Goal: Transaction & Acquisition: Purchase product/service

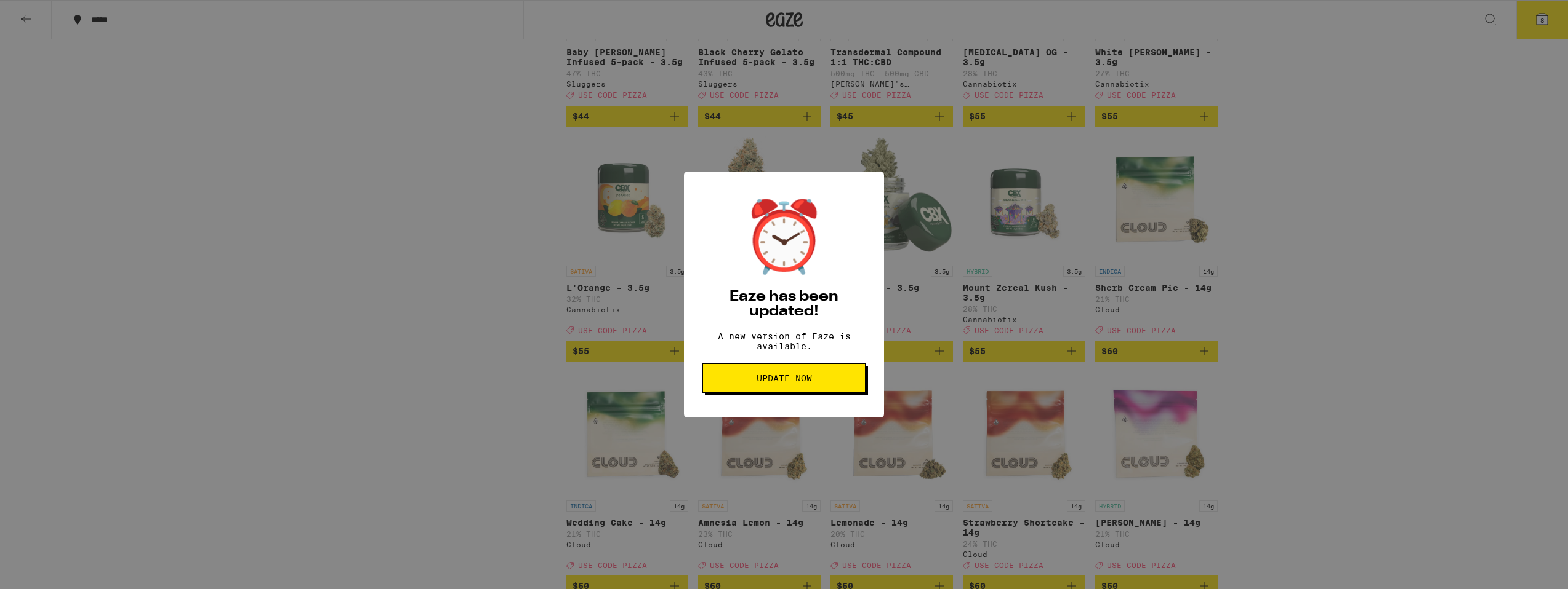
click at [737, 391] on button "Update Now" at bounding box center [784, 379] width 163 height 30
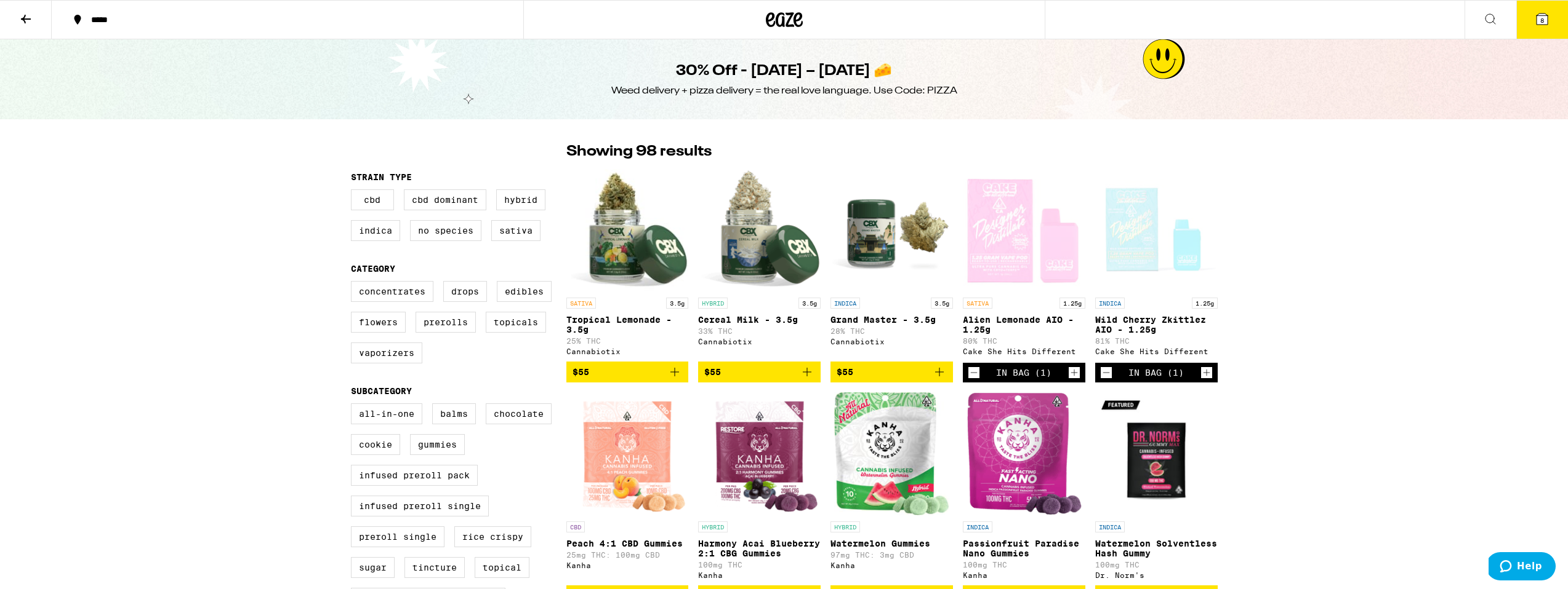
click at [789, 14] on icon at bounding box center [785, 19] width 19 height 15
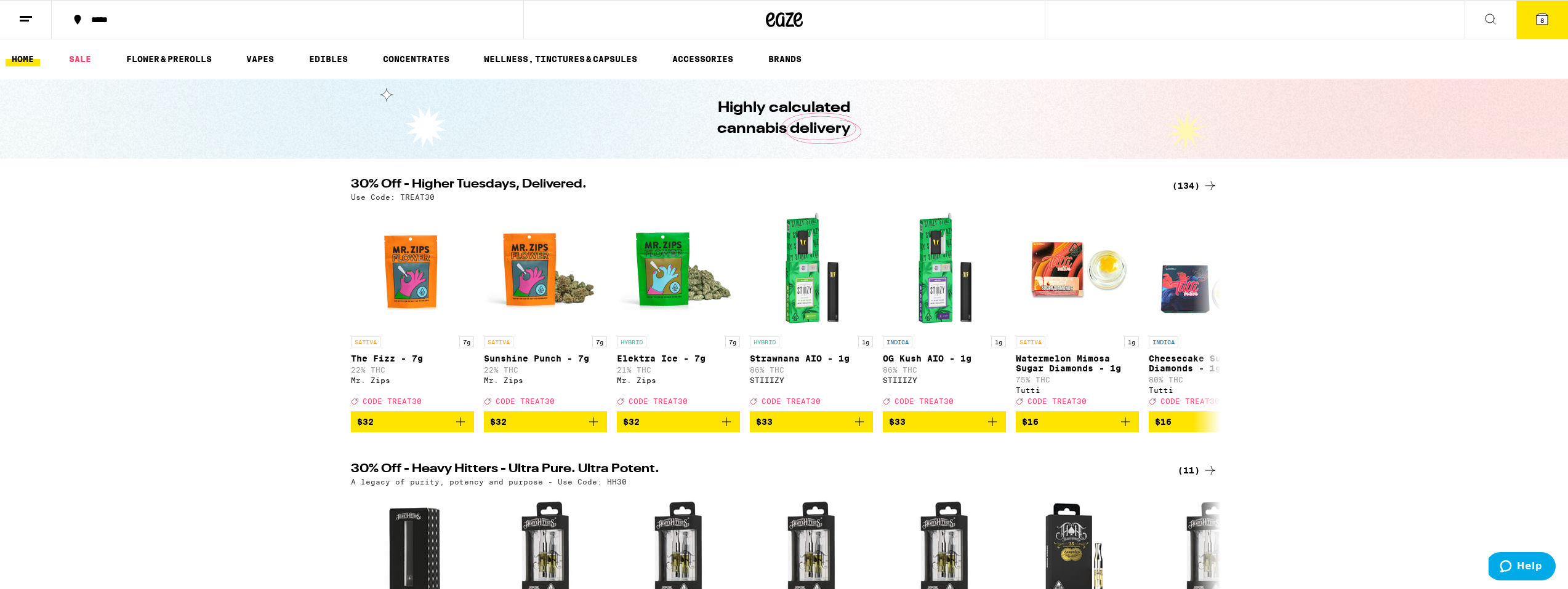
click at [1190, 187] on div "(134)" at bounding box center [1195, 186] width 45 height 15
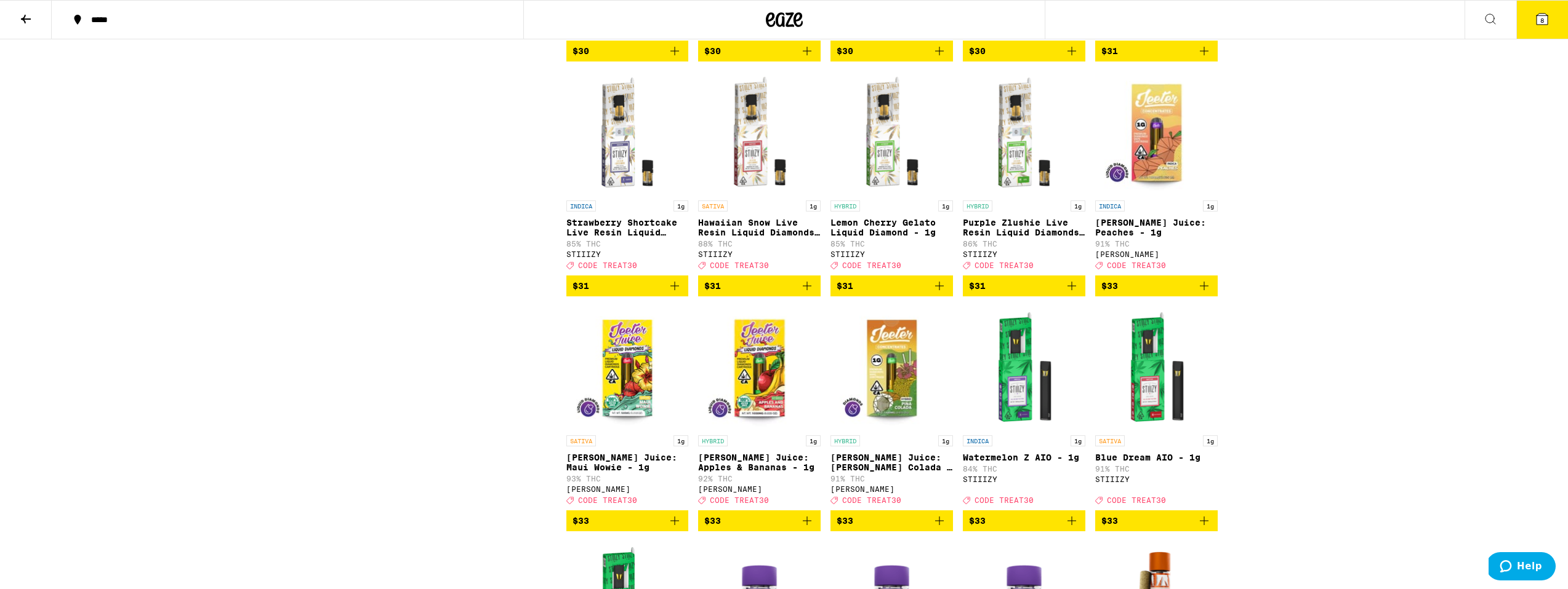
scroll to position [4319, 0]
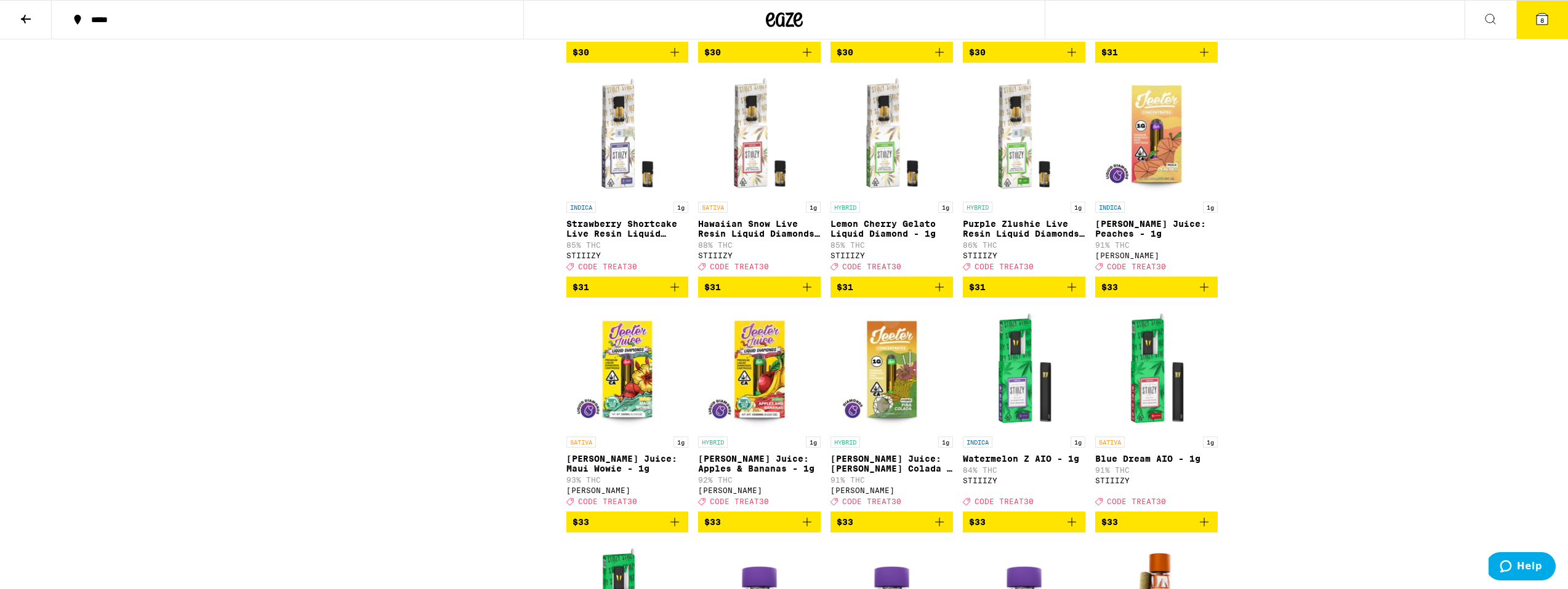
click at [1069, 294] on icon "Add to bag" at bounding box center [1072, 287] width 15 height 15
click at [940, 294] on icon "Add to bag" at bounding box center [940, 287] width 15 height 15
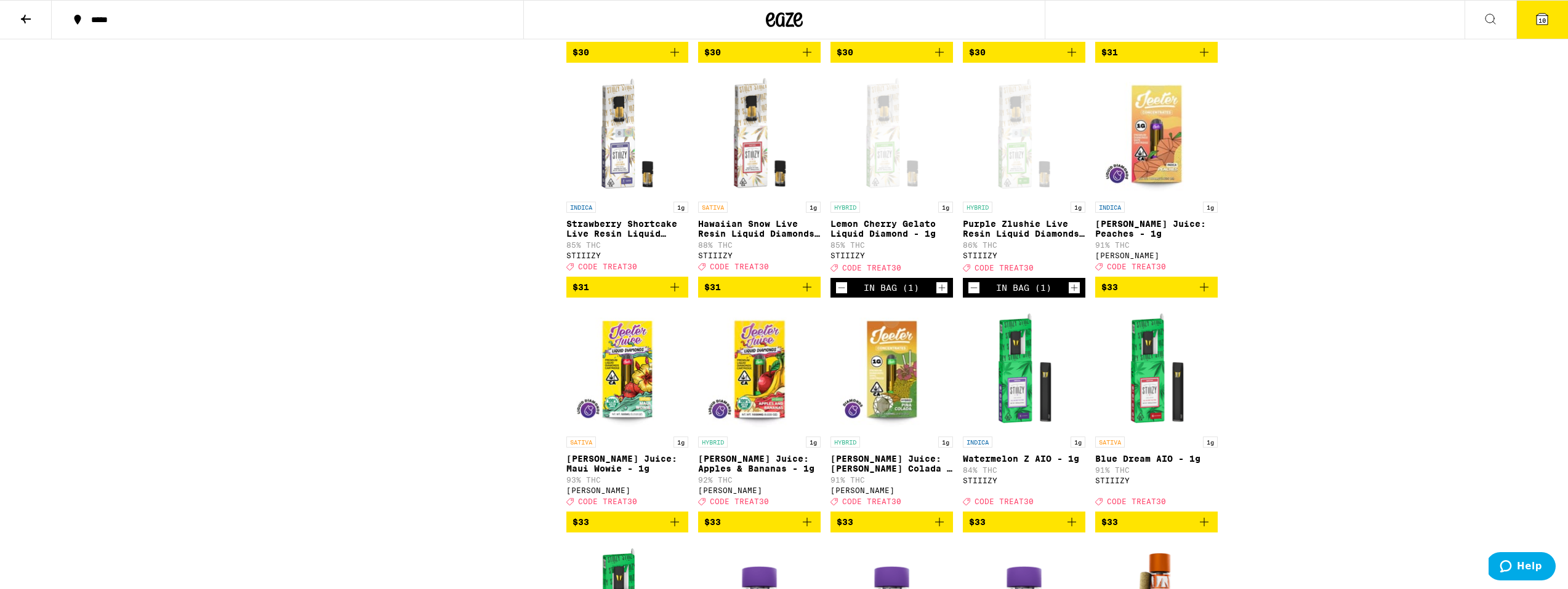
click at [809, 292] on icon "Add to bag" at bounding box center [806, 287] width 8 height 8
click at [677, 294] on icon "Add to bag" at bounding box center [675, 287] width 15 height 15
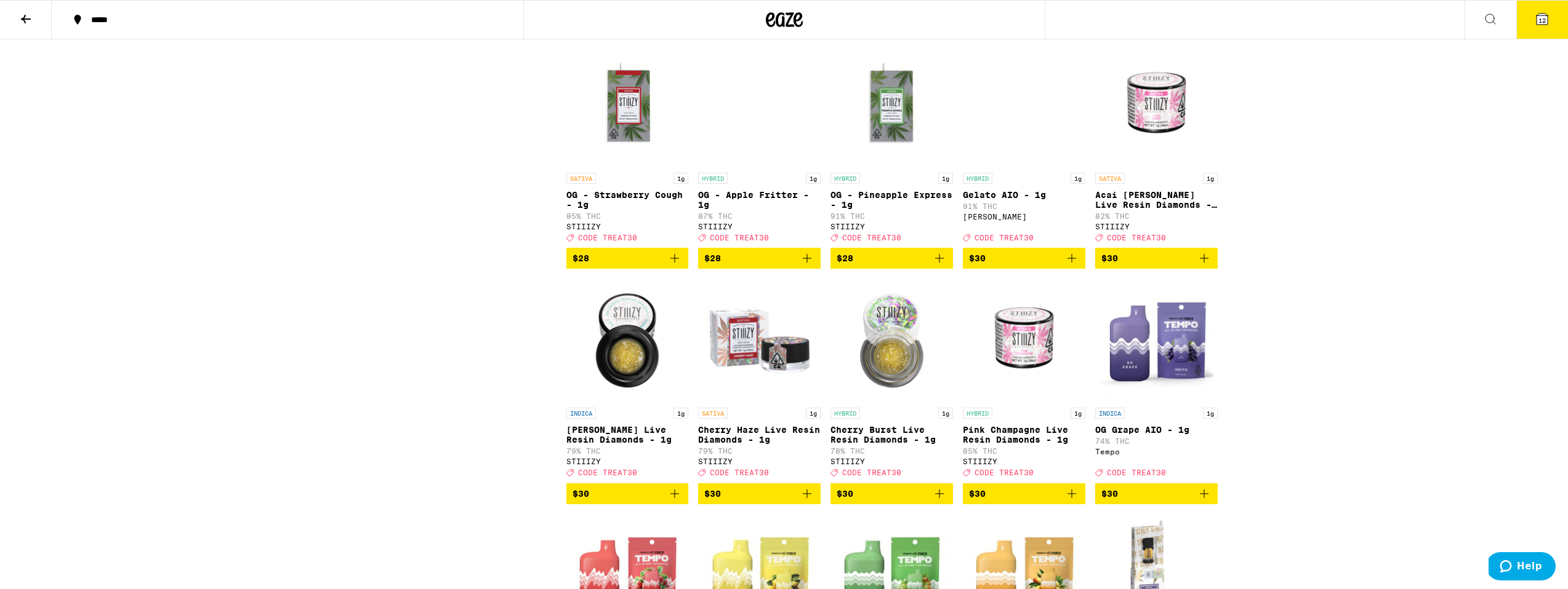
scroll to position [3642, 0]
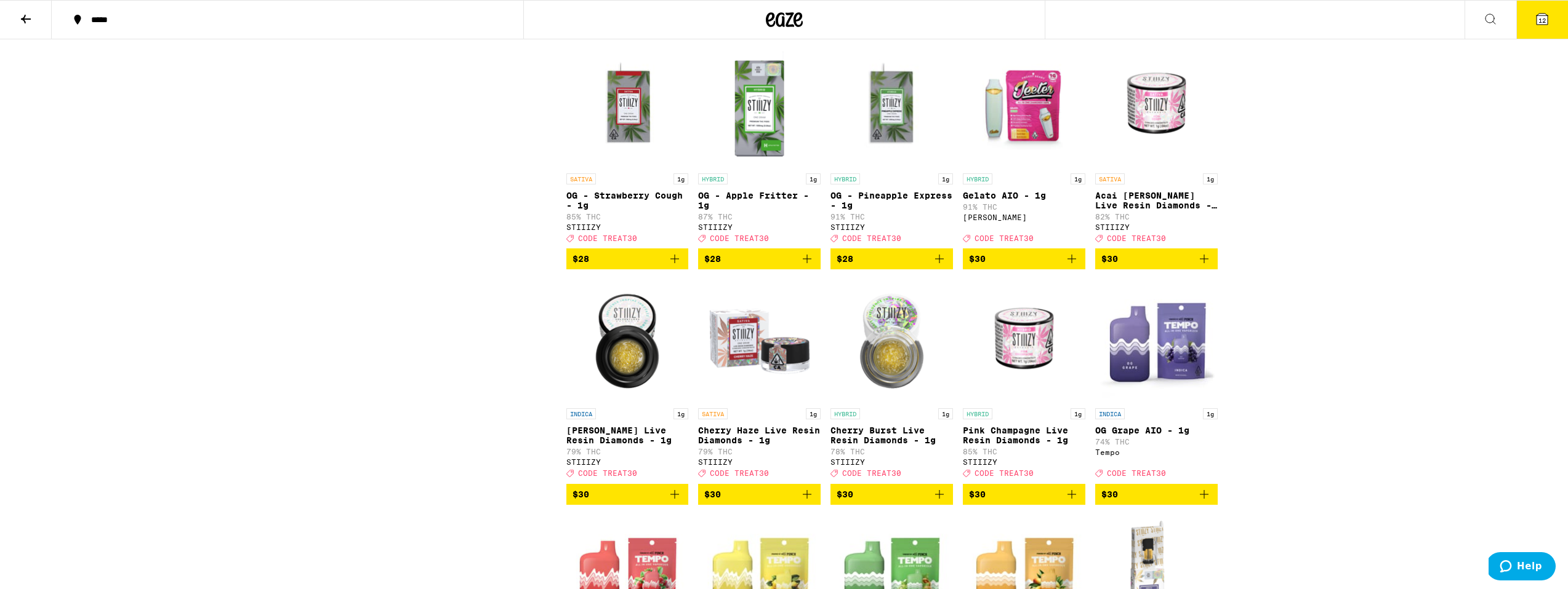
click at [672, 267] on icon "Add to bag" at bounding box center [675, 259] width 15 height 15
click at [812, 267] on icon "Add to bag" at bounding box center [807, 259] width 15 height 15
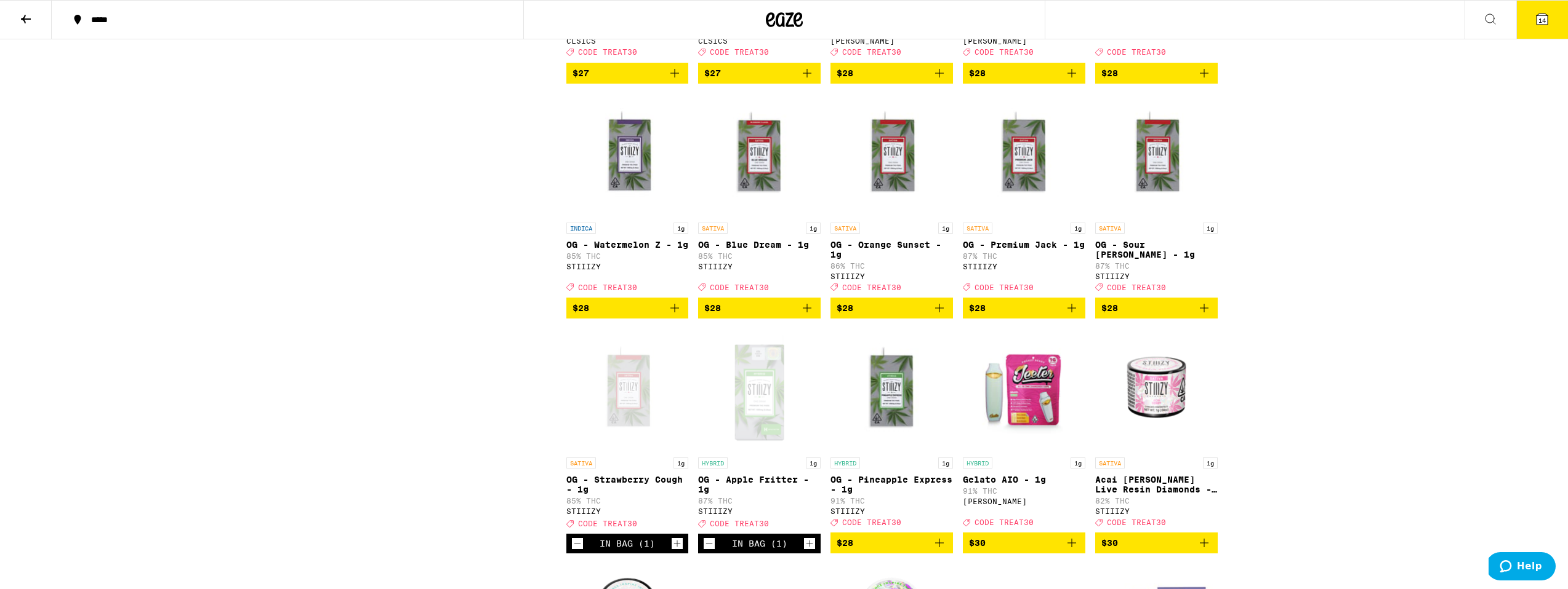
scroll to position [3337, 0]
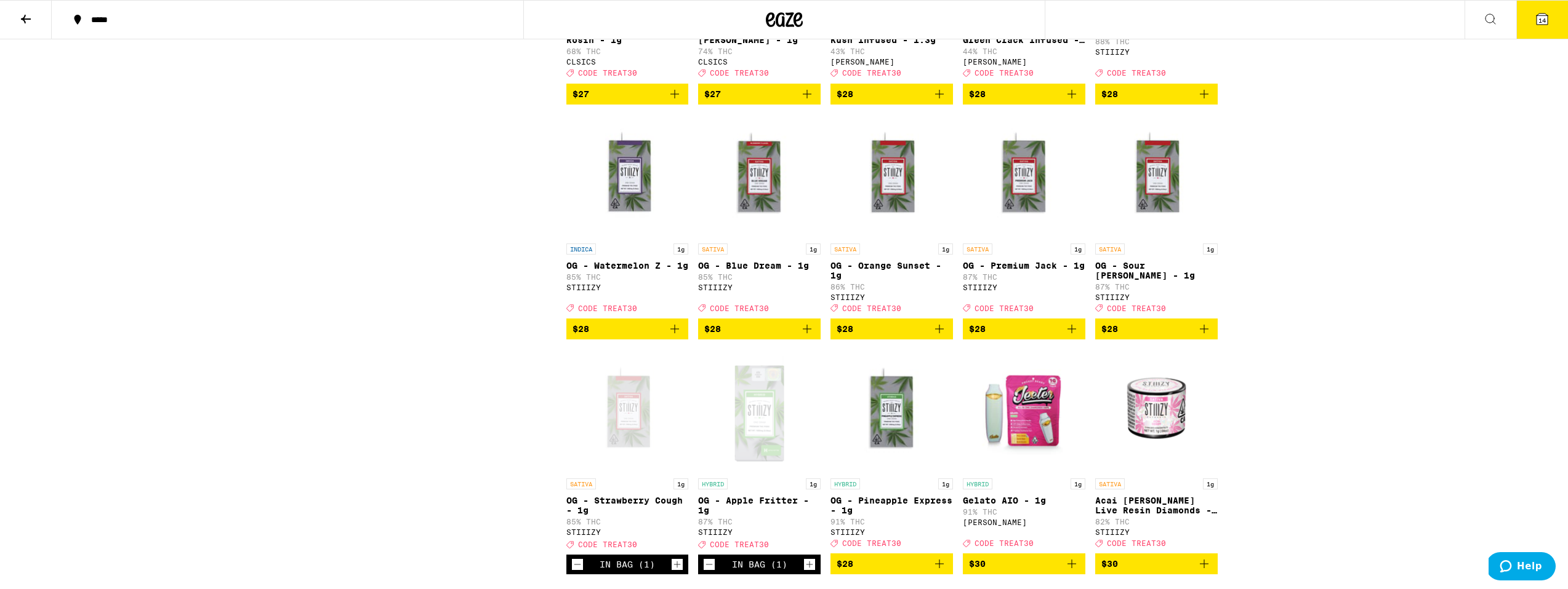
click at [1075, 336] on icon "Add to bag" at bounding box center [1072, 329] width 15 height 15
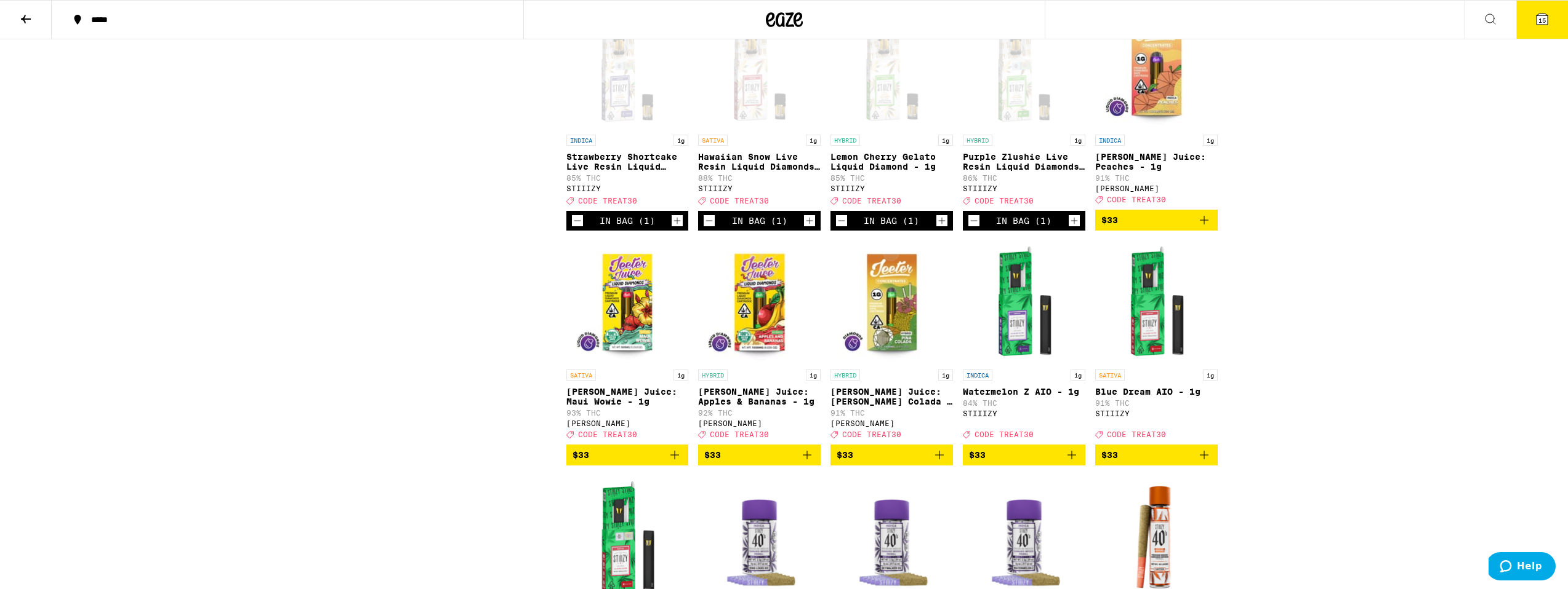
scroll to position [4387, 0]
click at [710, 228] on icon "Decrement" at bounding box center [709, 220] width 11 height 15
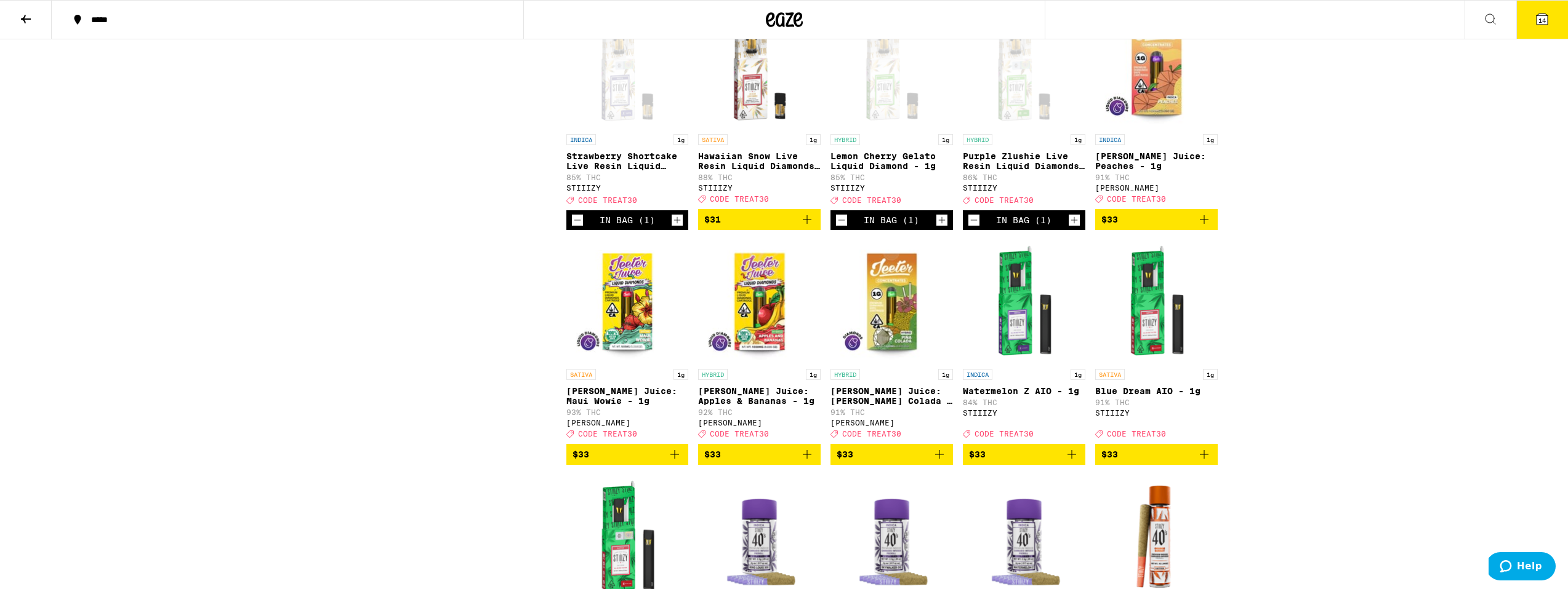
click at [710, 224] on span "$31" at bounding box center [713, 219] width 17 height 10
click at [840, 228] on icon "Decrement" at bounding box center [841, 220] width 11 height 15
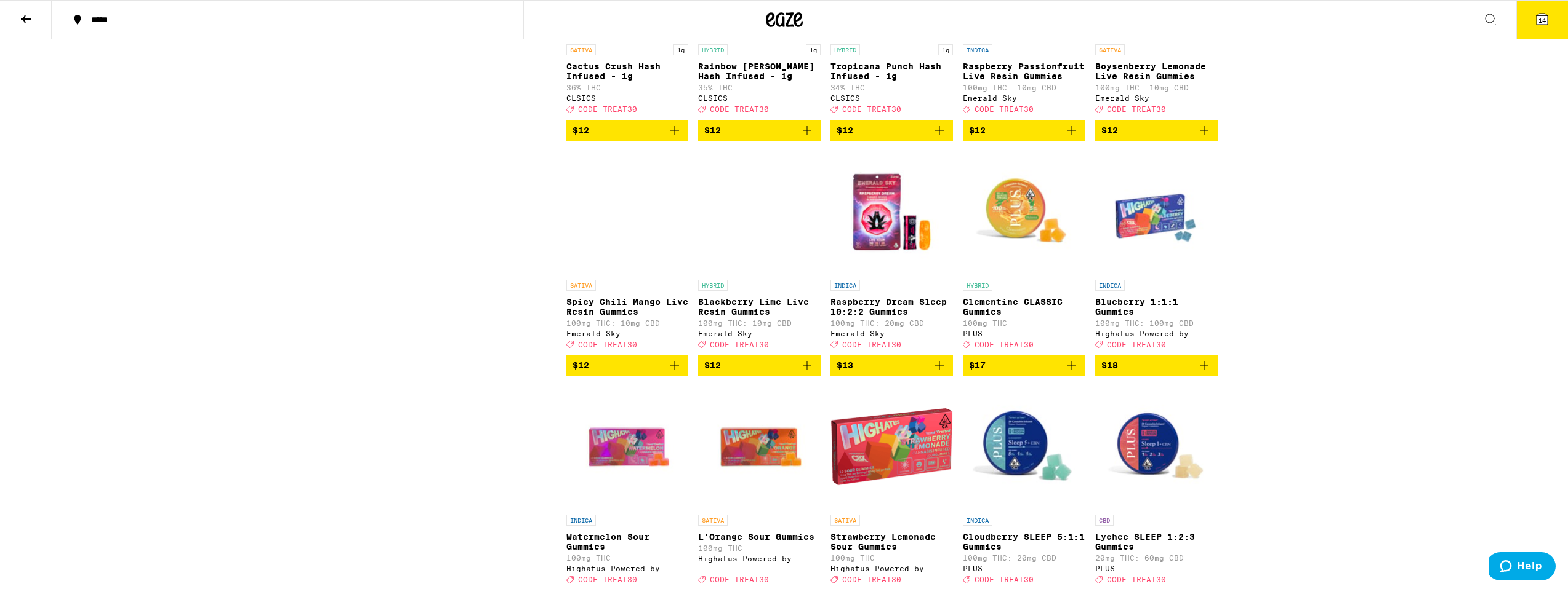
scroll to position [1419, 0]
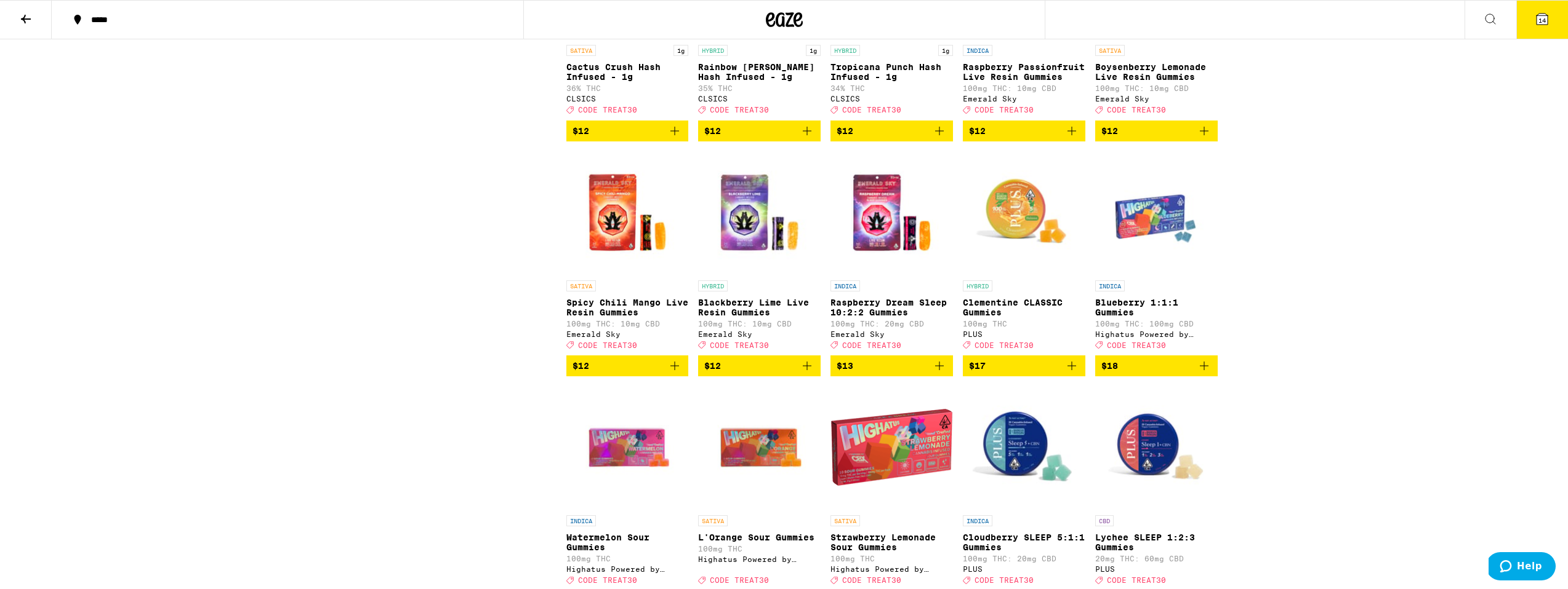
click at [673, 373] on icon "Add to bag" at bounding box center [675, 366] width 15 height 15
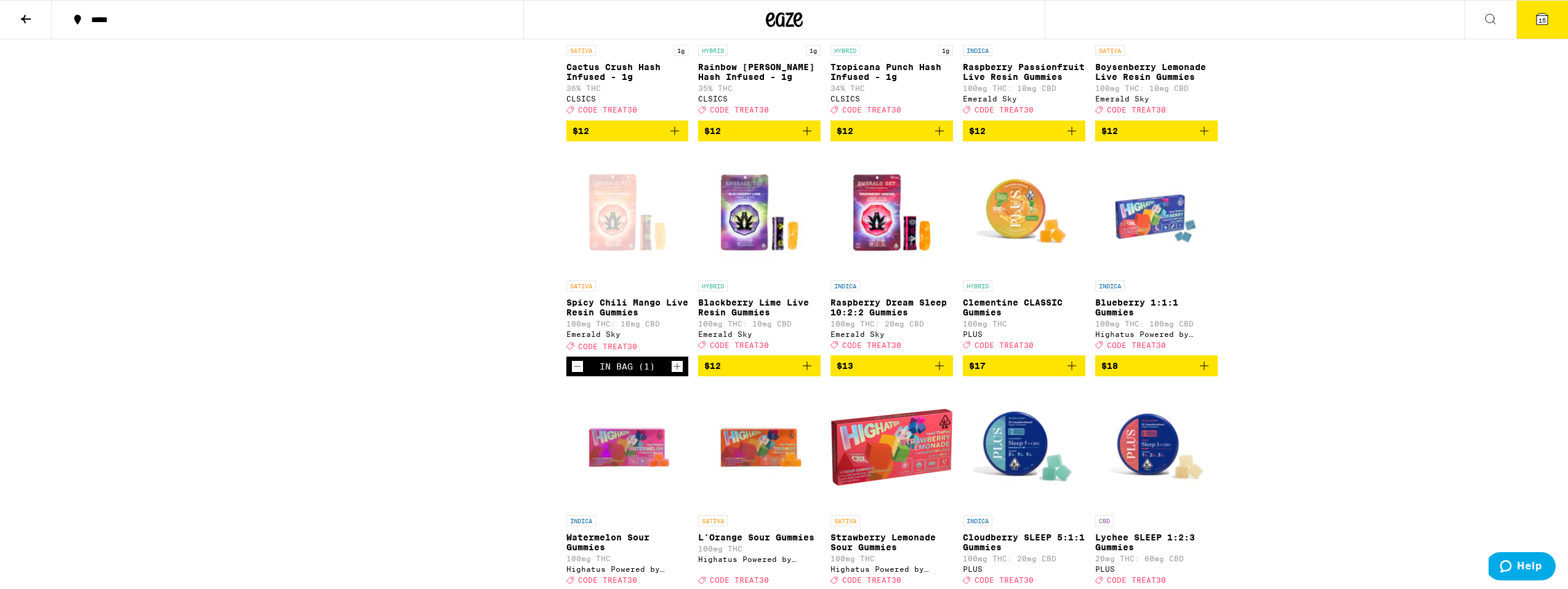
click at [810, 373] on icon "Add to bag" at bounding box center [807, 366] width 15 height 15
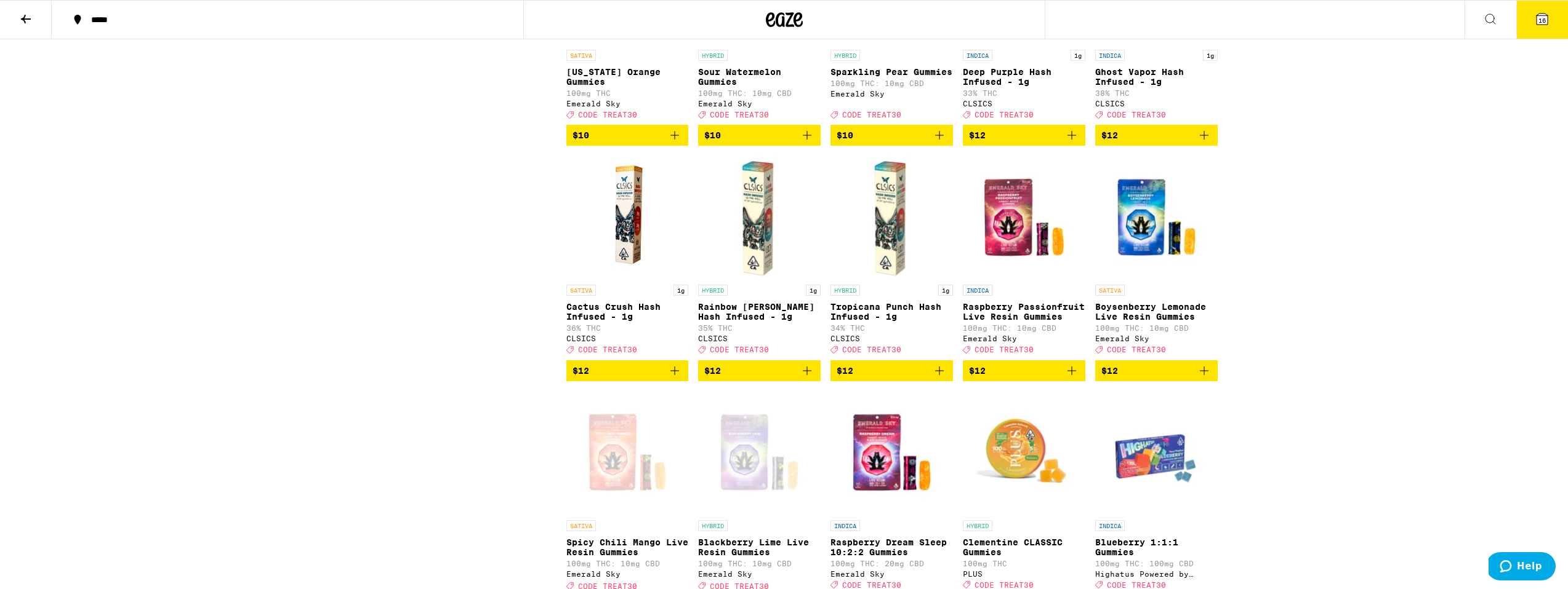
scroll to position [1159, 0]
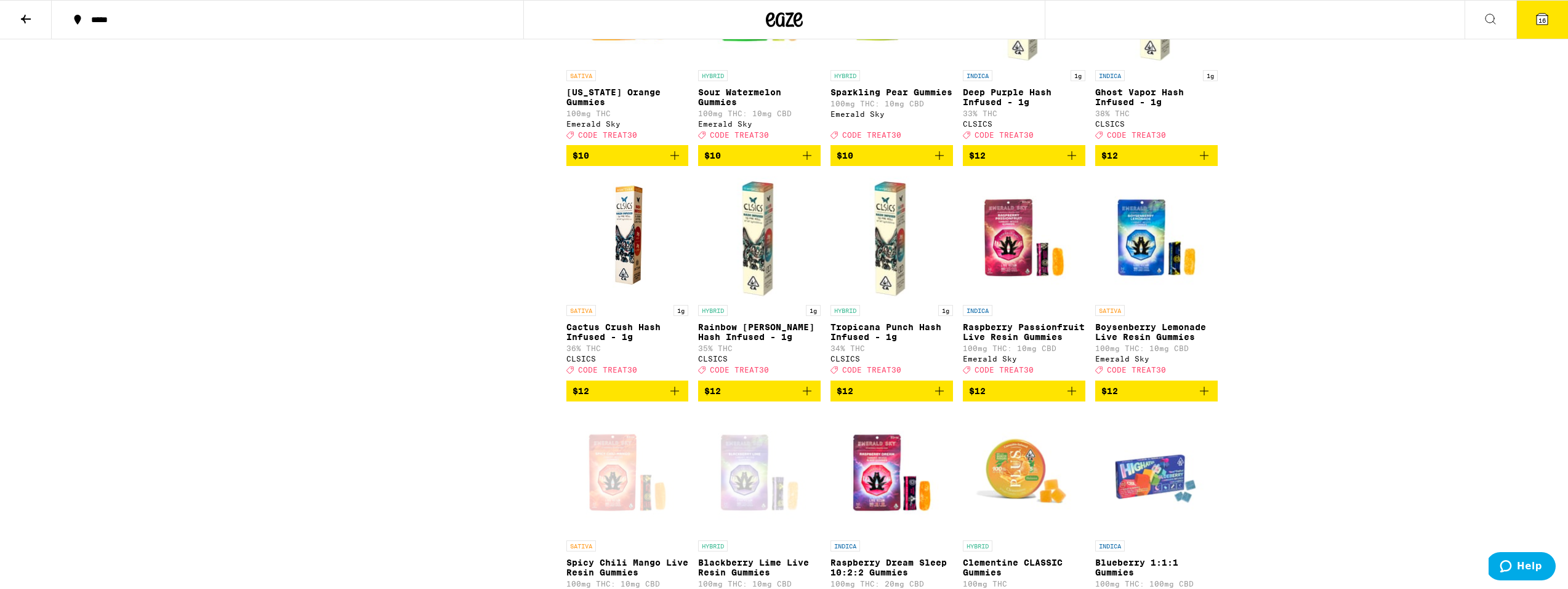
click at [1207, 398] on icon "Add to bag" at bounding box center [1204, 392] width 15 height 15
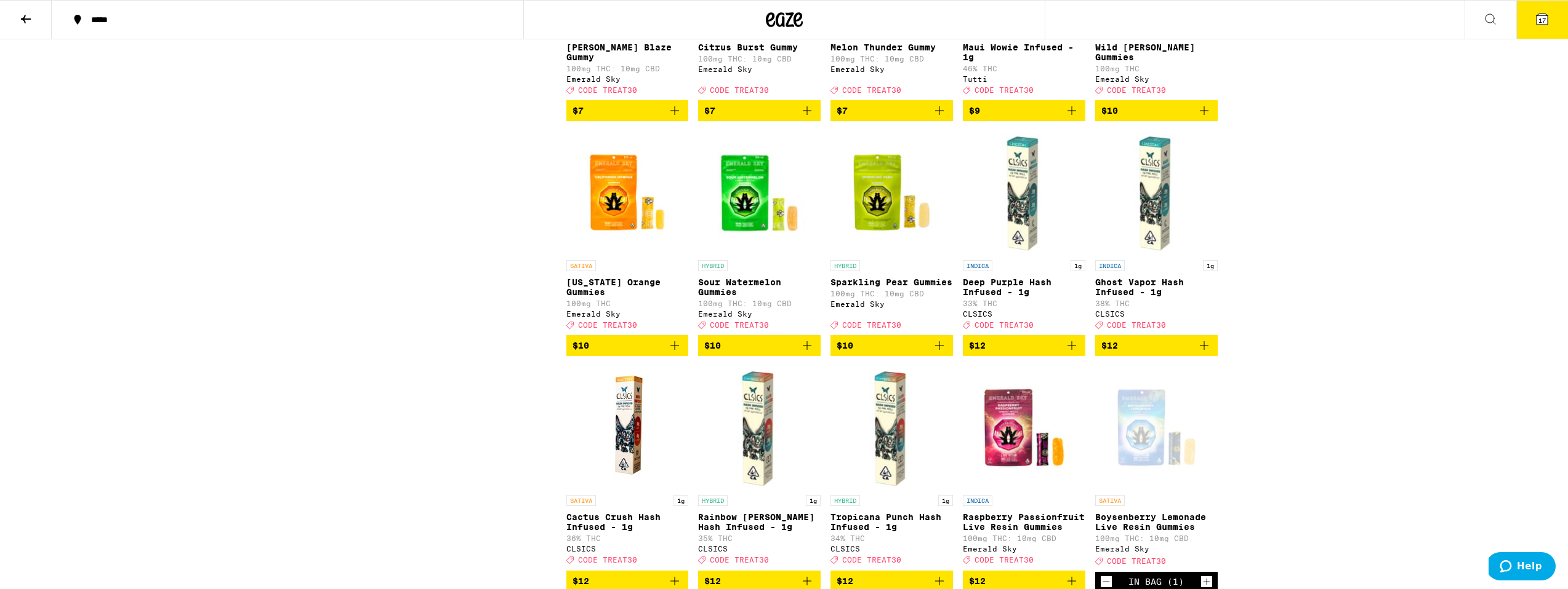
scroll to position [959, 0]
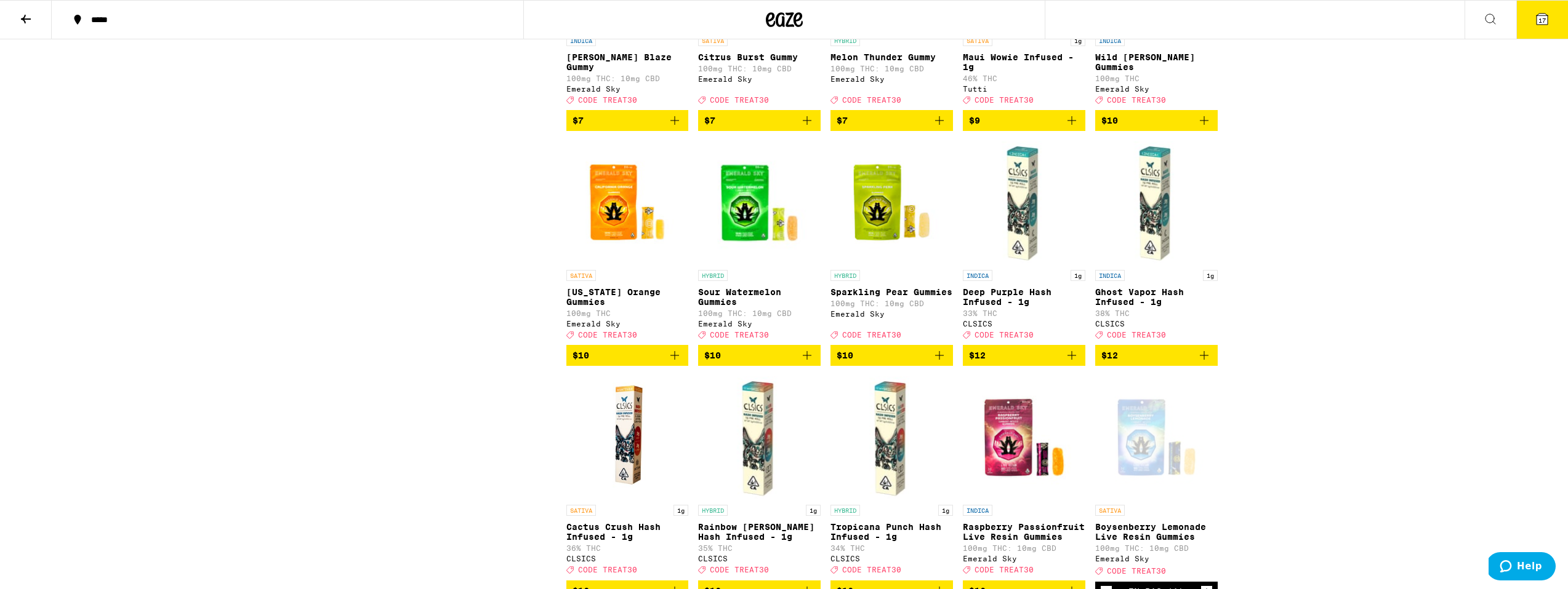
click at [937, 363] on icon "Add to bag" at bounding box center [940, 356] width 15 height 15
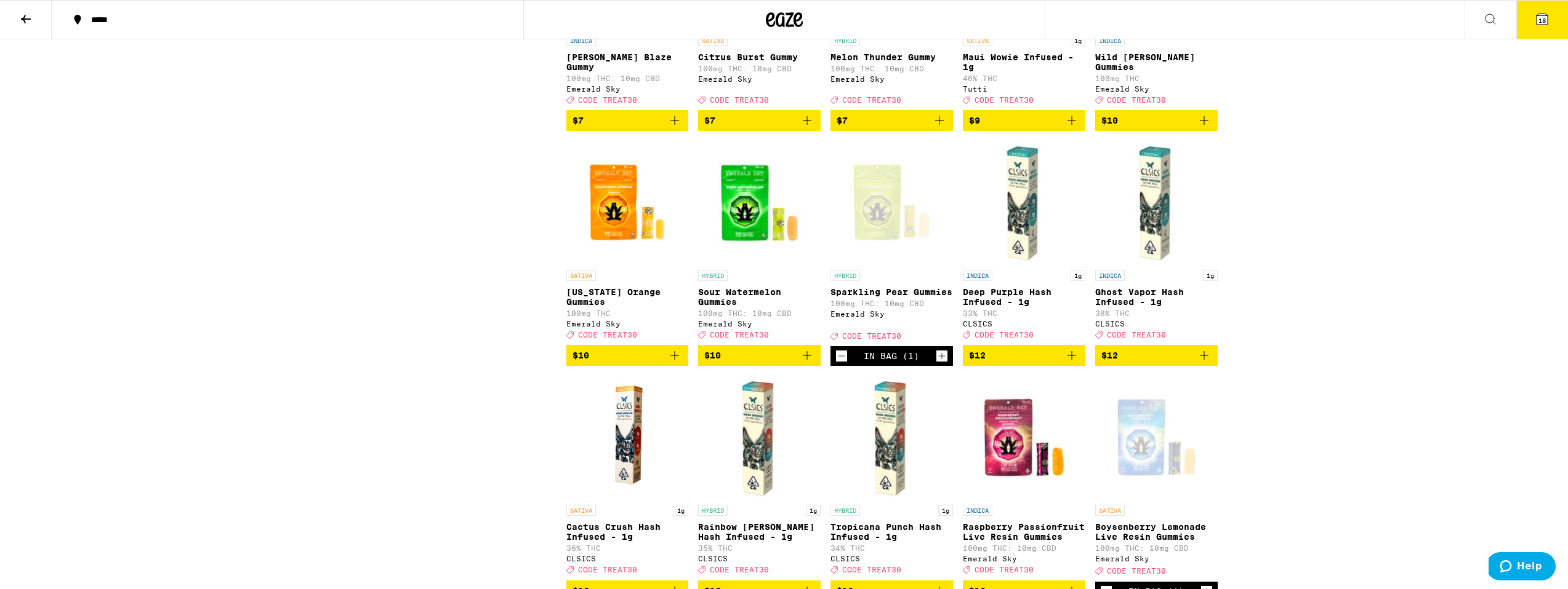
click at [805, 363] on icon "Add to bag" at bounding box center [807, 356] width 15 height 15
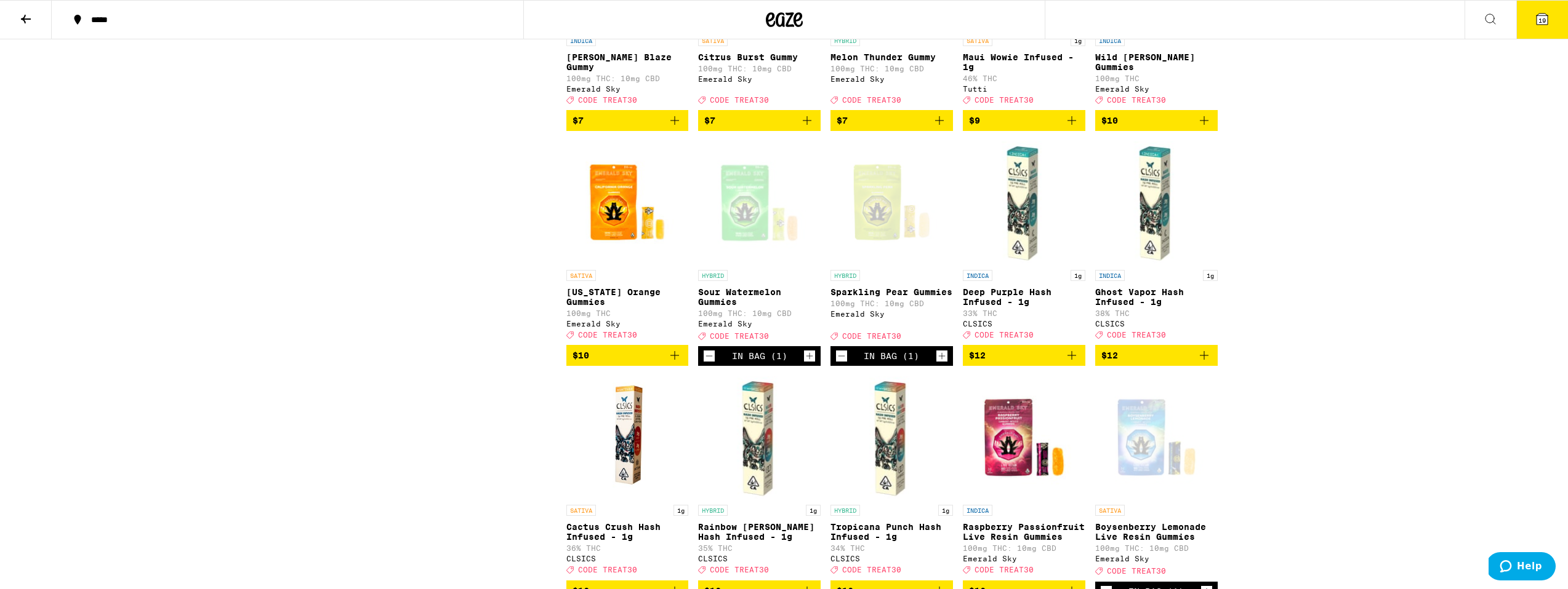
click at [683, 366] on button "$10" at bounding box center [627, 356] width 122 height 21
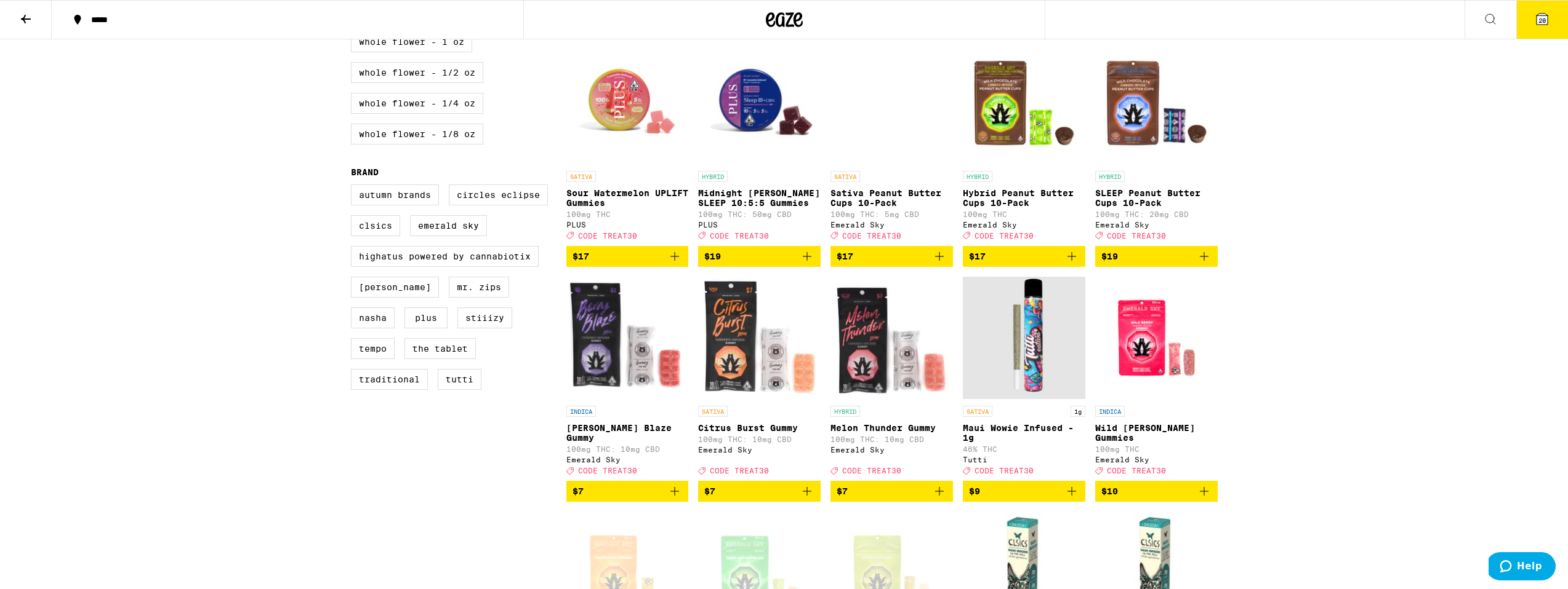
scroll to position [586, 0]
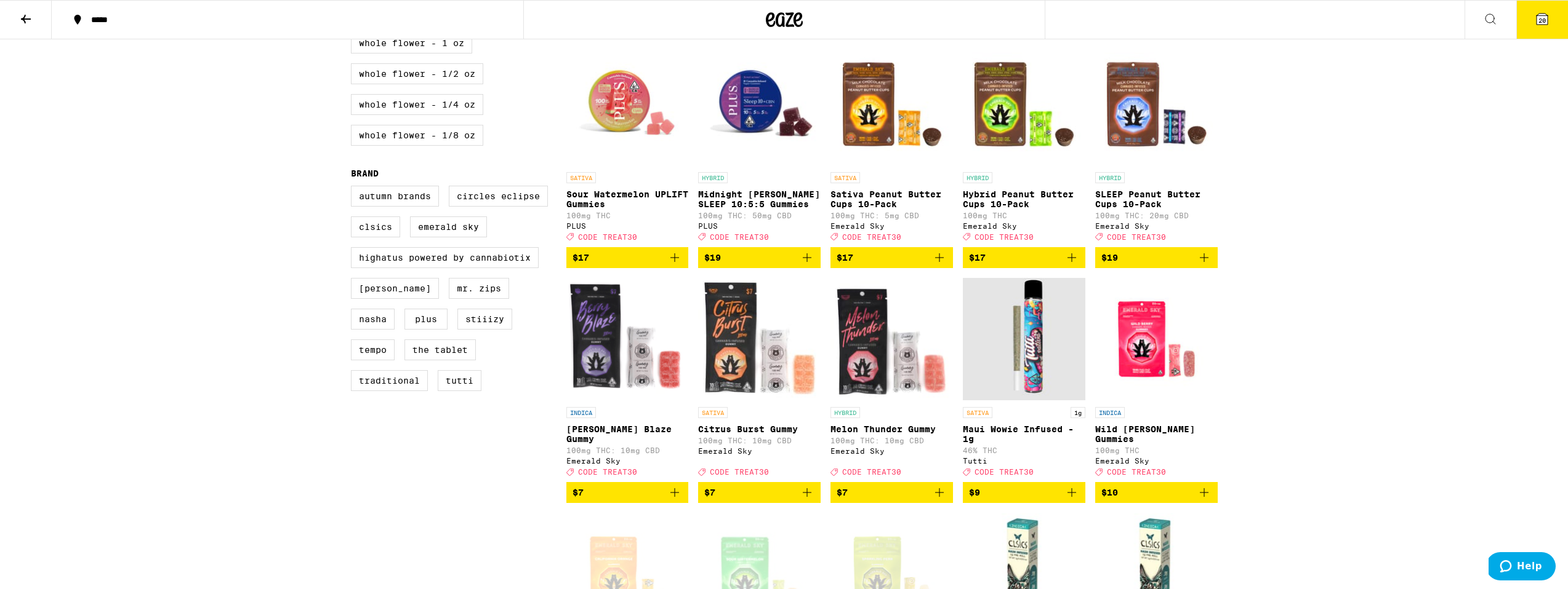
click at [1208, 500] on icon "Add to bag" at bounding box center [1204, 493] width 15 height 15
click at [947, 269] on button "$17" at bounding box center [891, 257] width 122 height 21
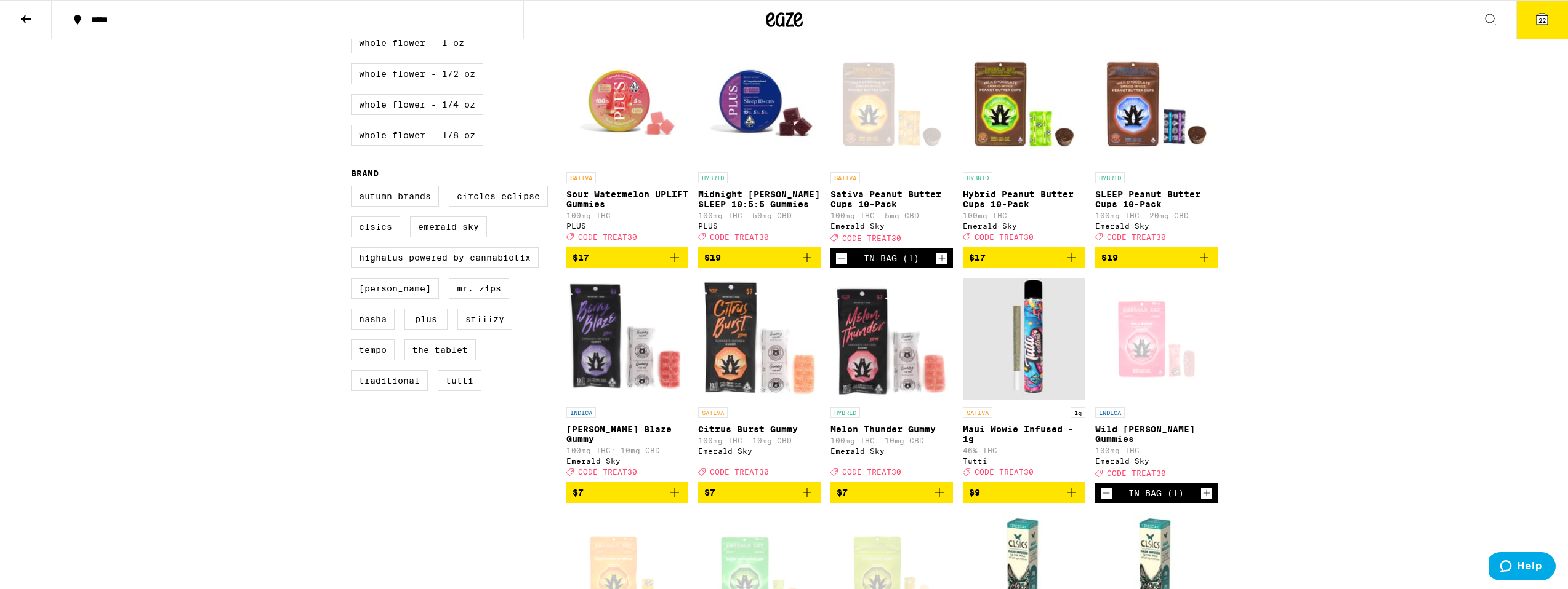
click at [1070, 265] on icon "Add to bag" at bounding box center [1072, 257] width 15 height 15
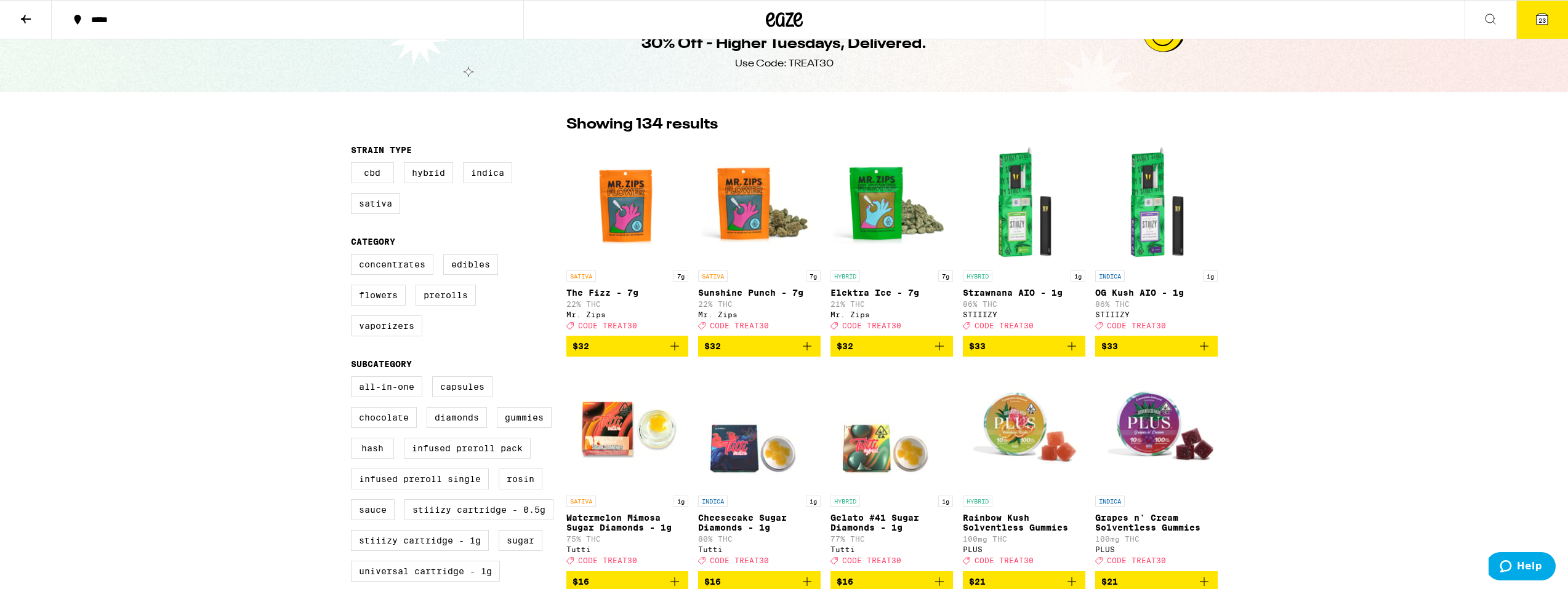
scroll to position [0, 0]
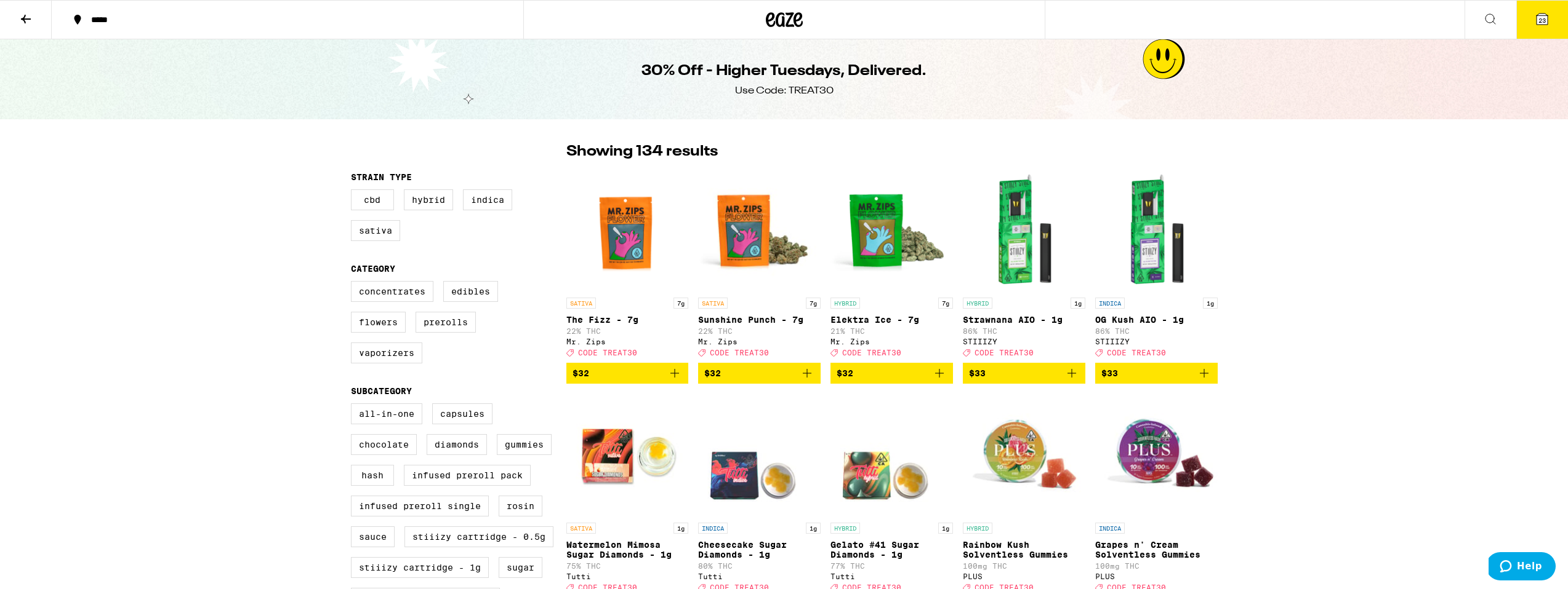
click at [1552, 27] on button "23" at bounding box center [1542, 19] width 52 height 38
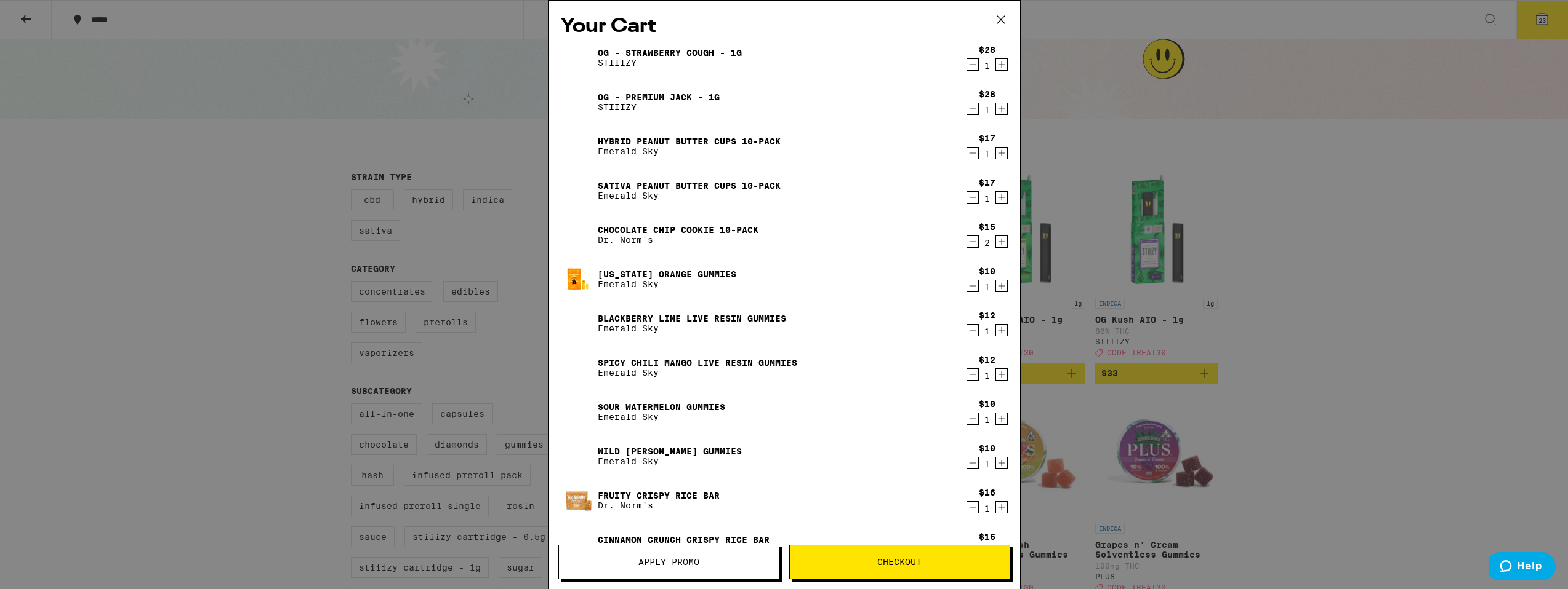
click at [971, 244] on icon "Decrement" at bounding box center [973, 242] width 11 height 15
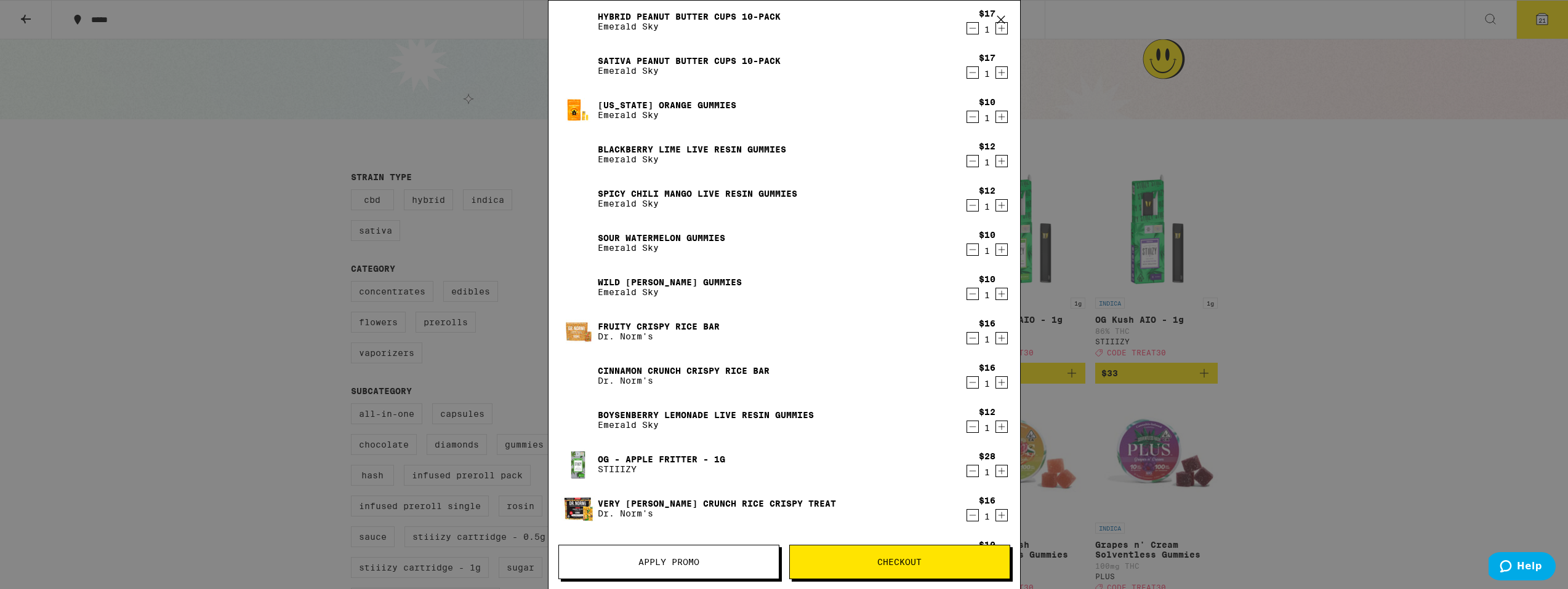
scroll to position [157, 0]
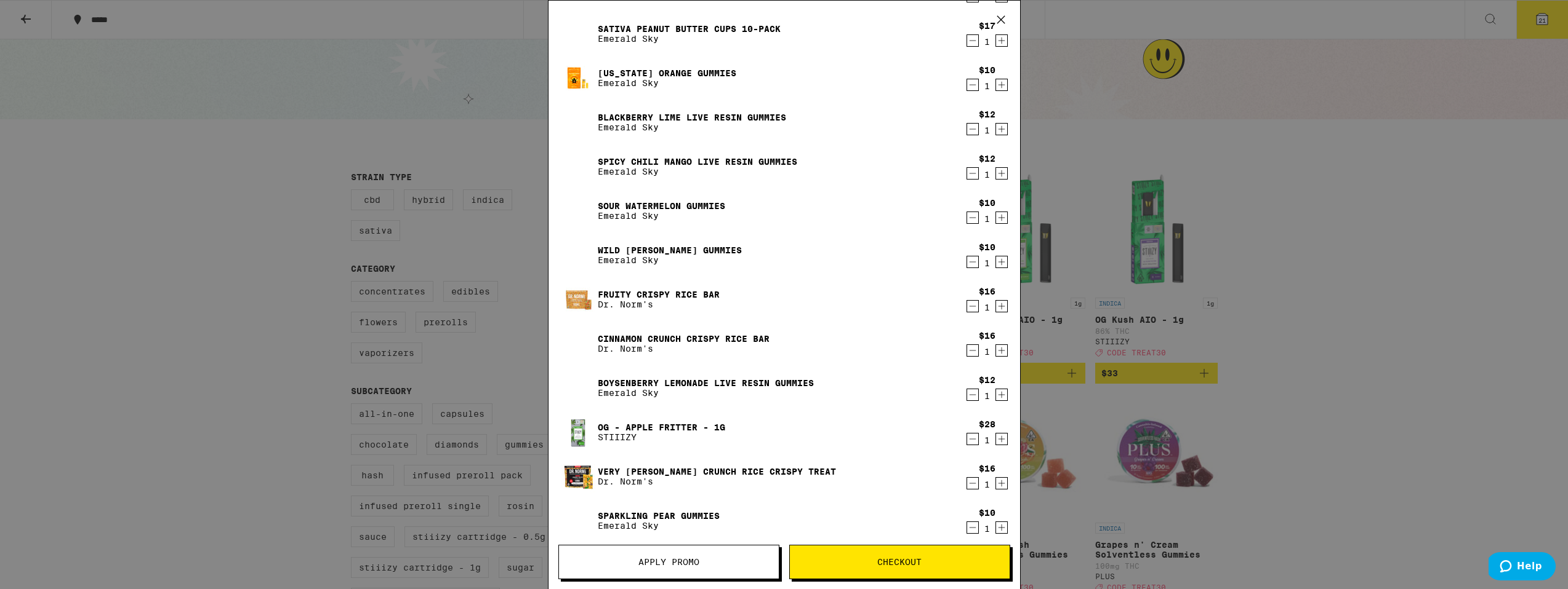
click at [974, 310] on icon "Decrement" at bounding box center [973, 307] width 11 height 15
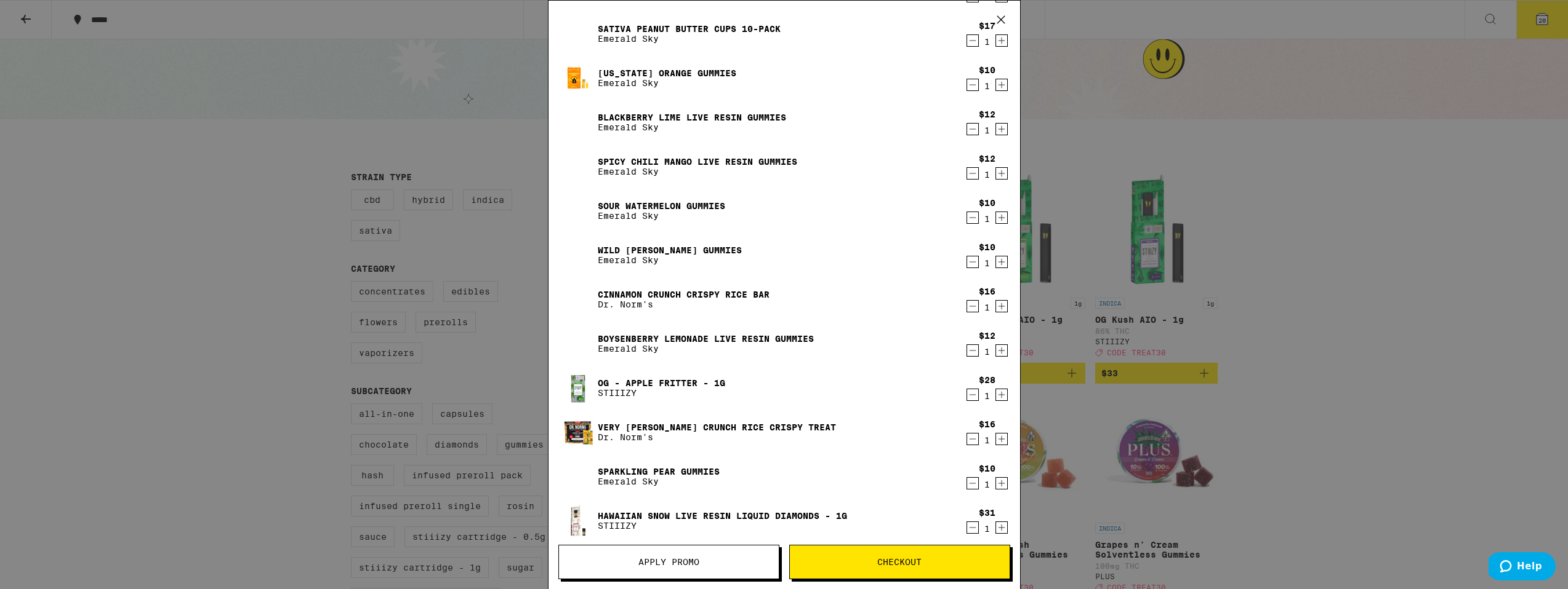
click at [974, 310] on icon "Decrement" at bounding box center [973, 307] width 11 height 15
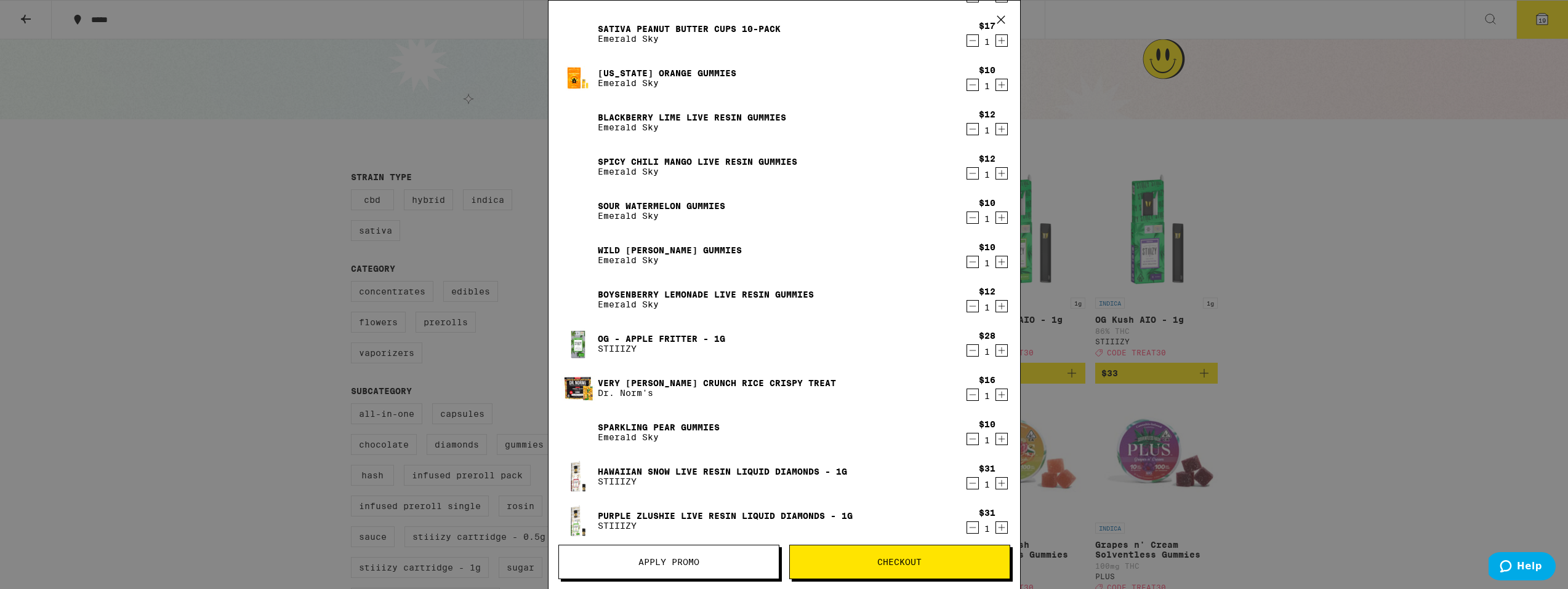
click at [975, 396] on icon "Decrement" at bounding box center [973, 395] width 11 height 15
click at [975, 395] on icon "Decrement" at bounding box center [972, 395] width 6 height 0
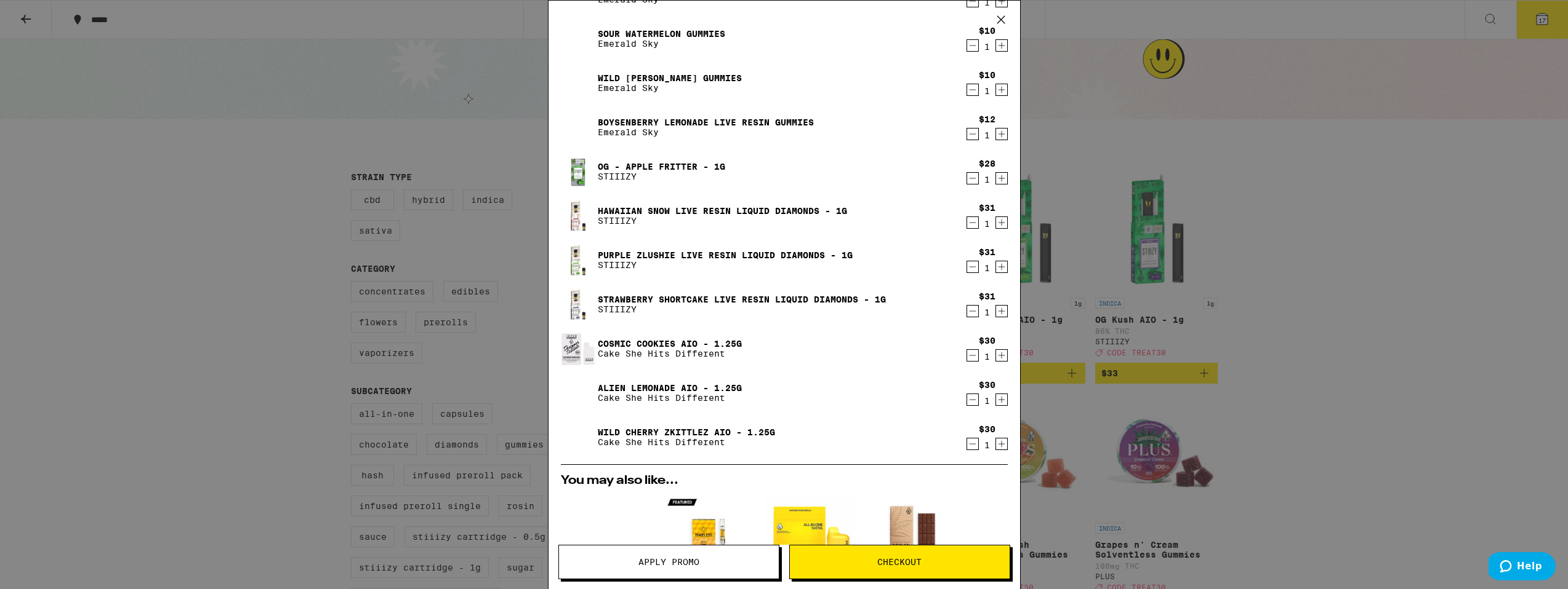
scroll to position [331, 0]
click at [968, 450] on icon "Decrement" at bounding box center [973, 443] width 11 height 15
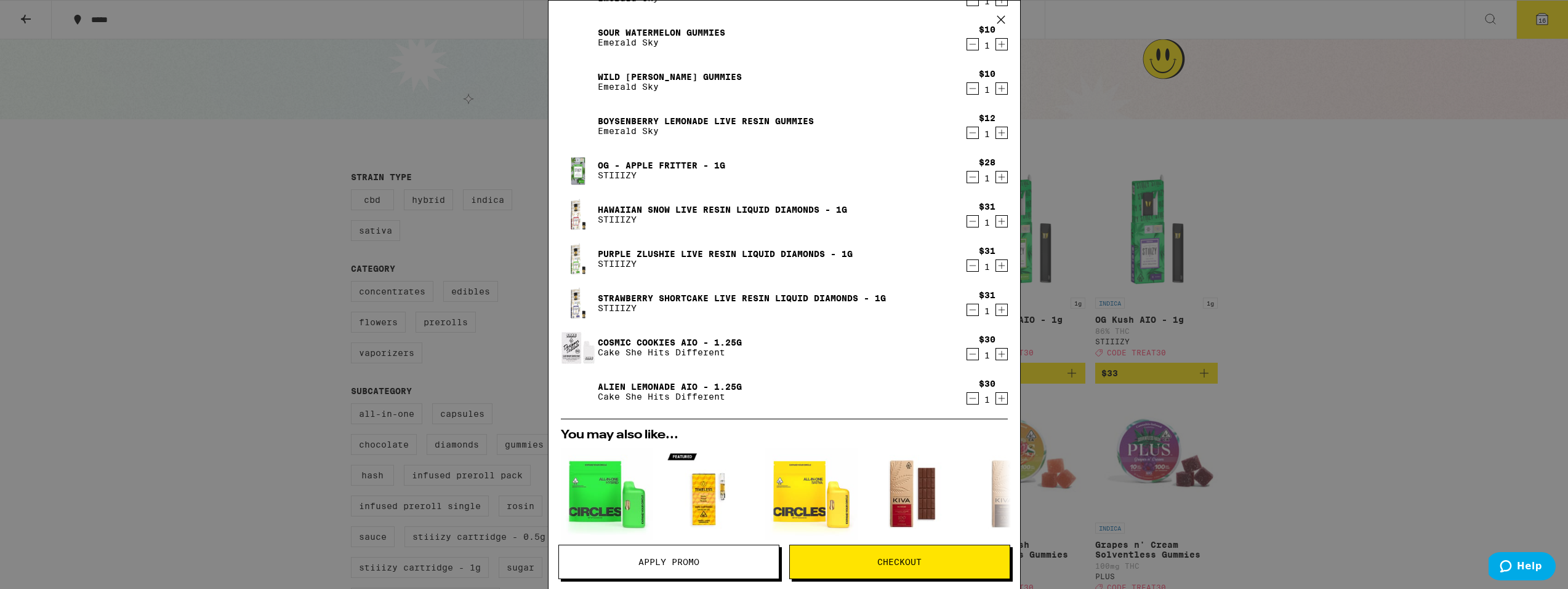
click at [972, 400] on icon "Decrement" at bounding box center [973, 398] width 11 height 15
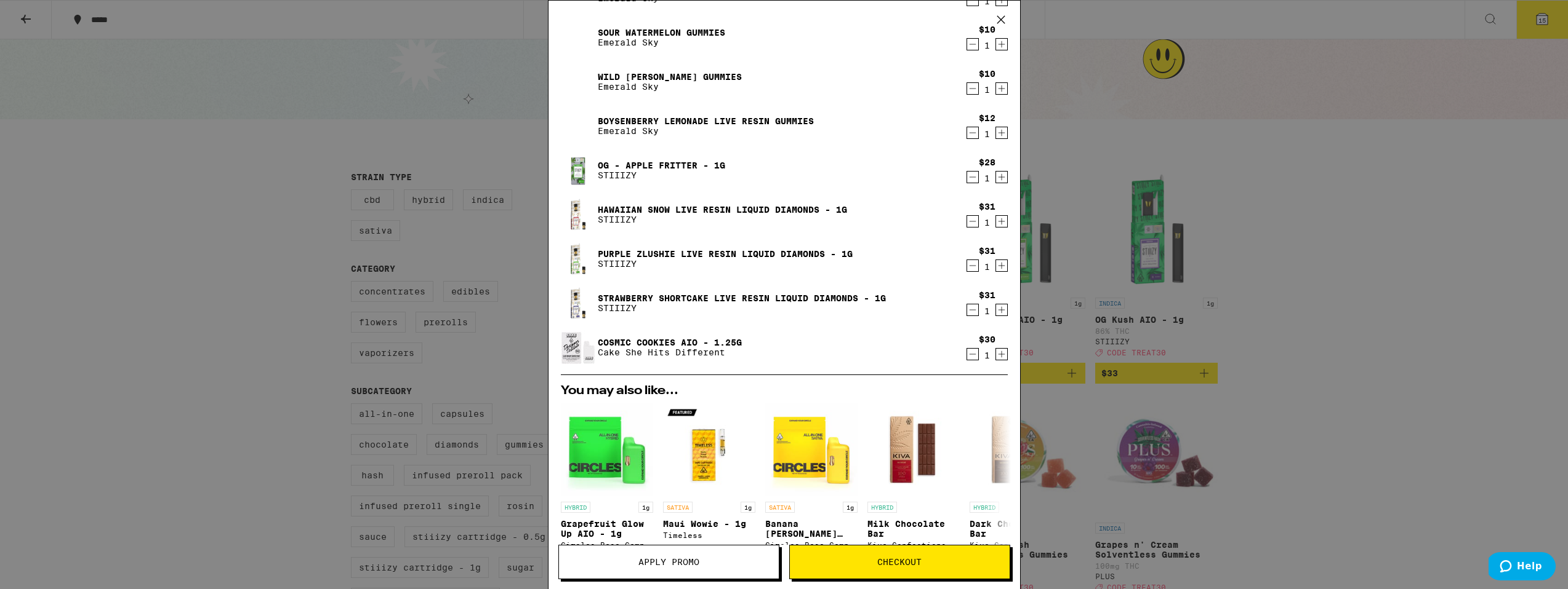
click at [975, 355] on icon "Decrement" at bounding box center [972, 355] width 6 height 0
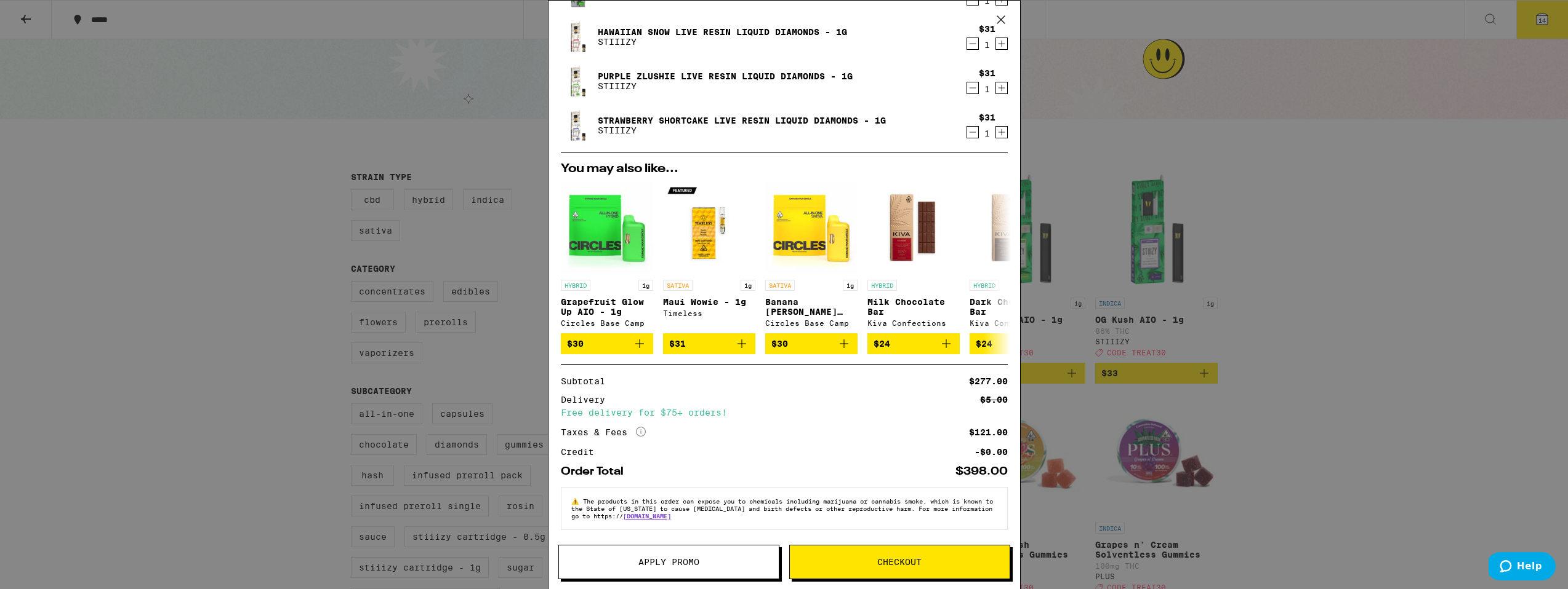
scroll to position [511, 0]
click at [703, 561] on span "Apply Promo" at bounding box center [668, 562] width 220 height 8
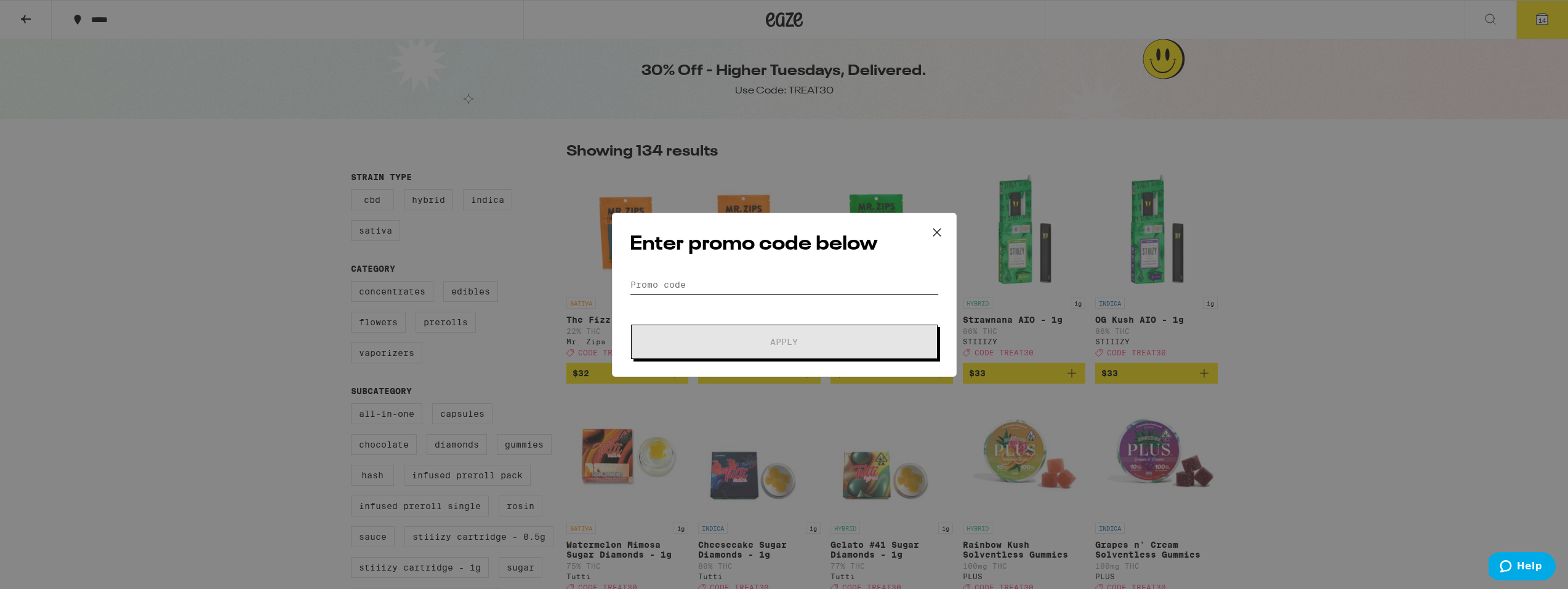
click at [682, 286] on input "Promo Code" at bounding box center [784, 285] width 309 height 19
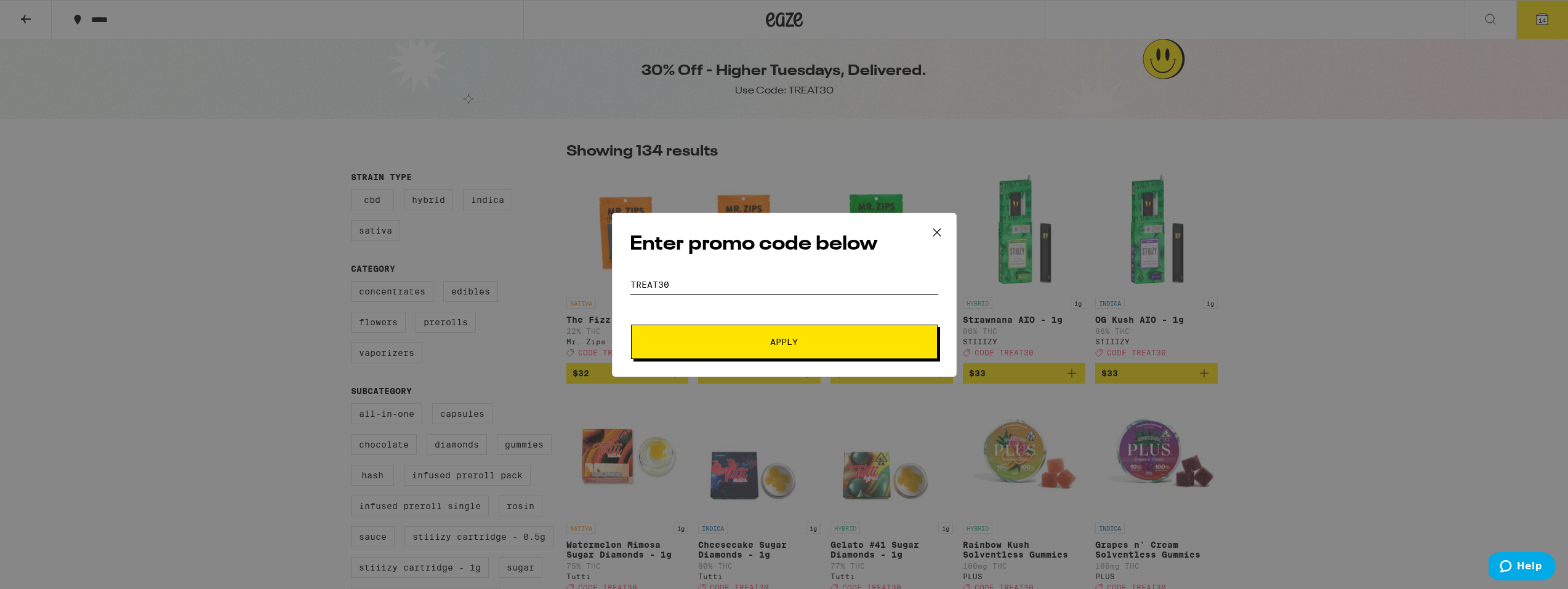
type input "treat30"
click at [631, 325] on button "Apply" at bounding box center [784, 342] width 307 height 34
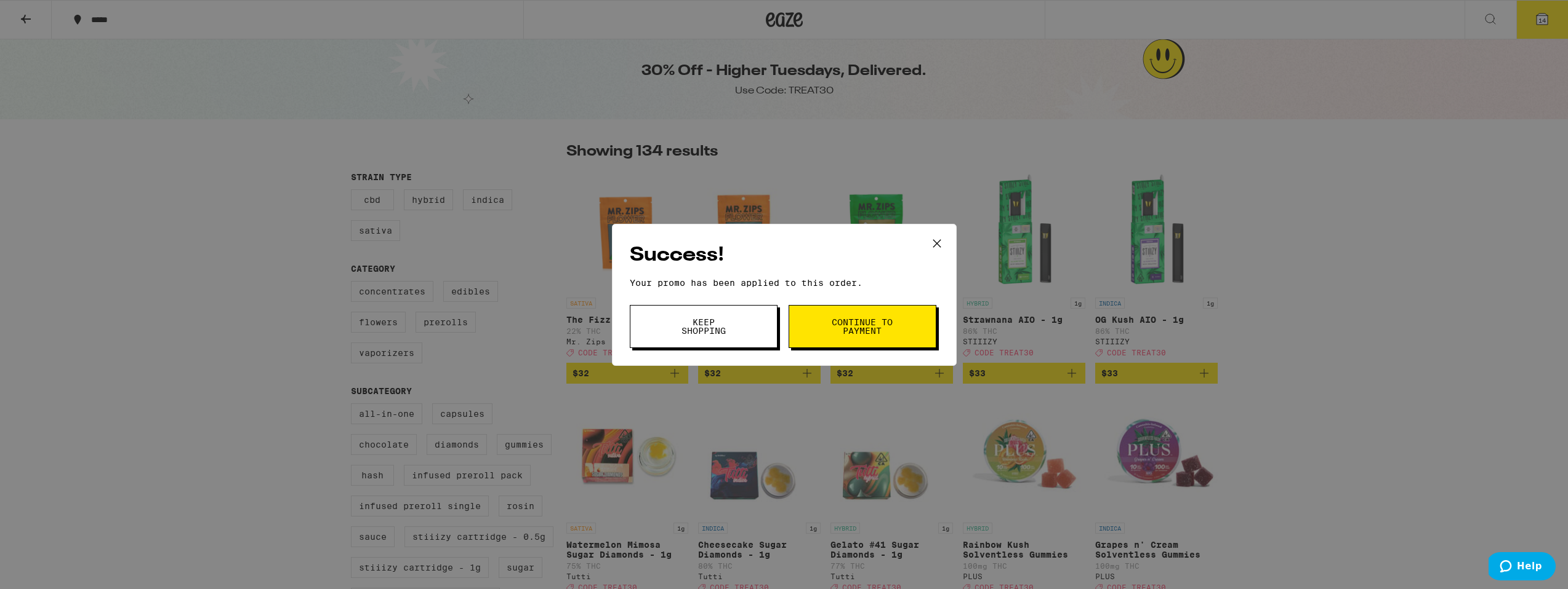
click at [704, 333] on span "Keep Shopping" at bounding box center [703, 326] width 63 height 18
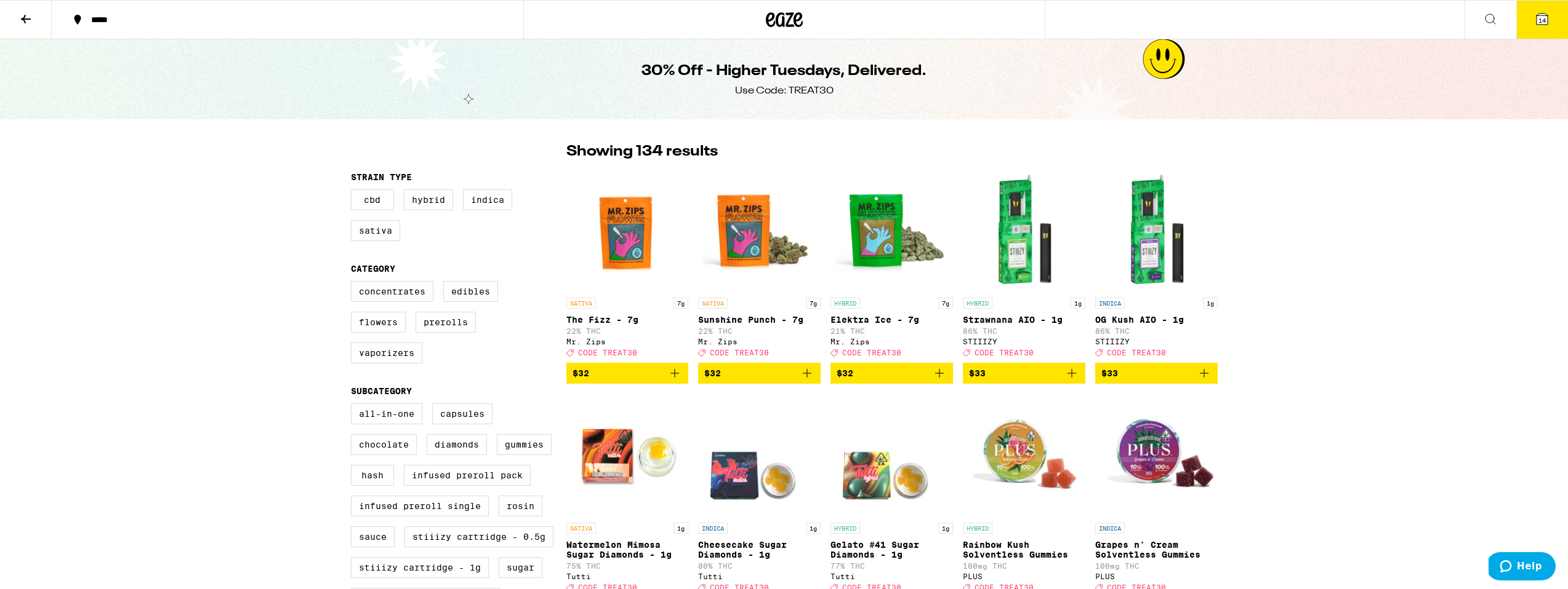
click at [1535, 19] on icon at bounding box center [1542, 19] width 15 height 15
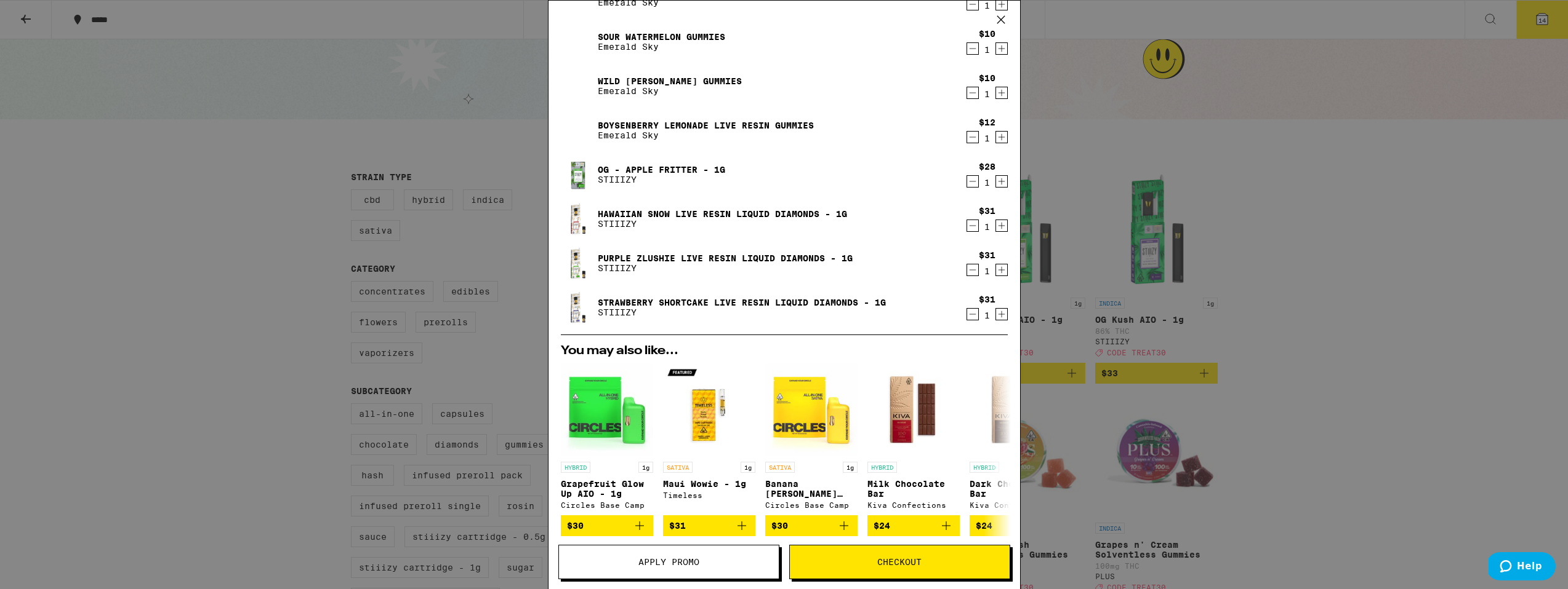
scroll to position [536, 0]
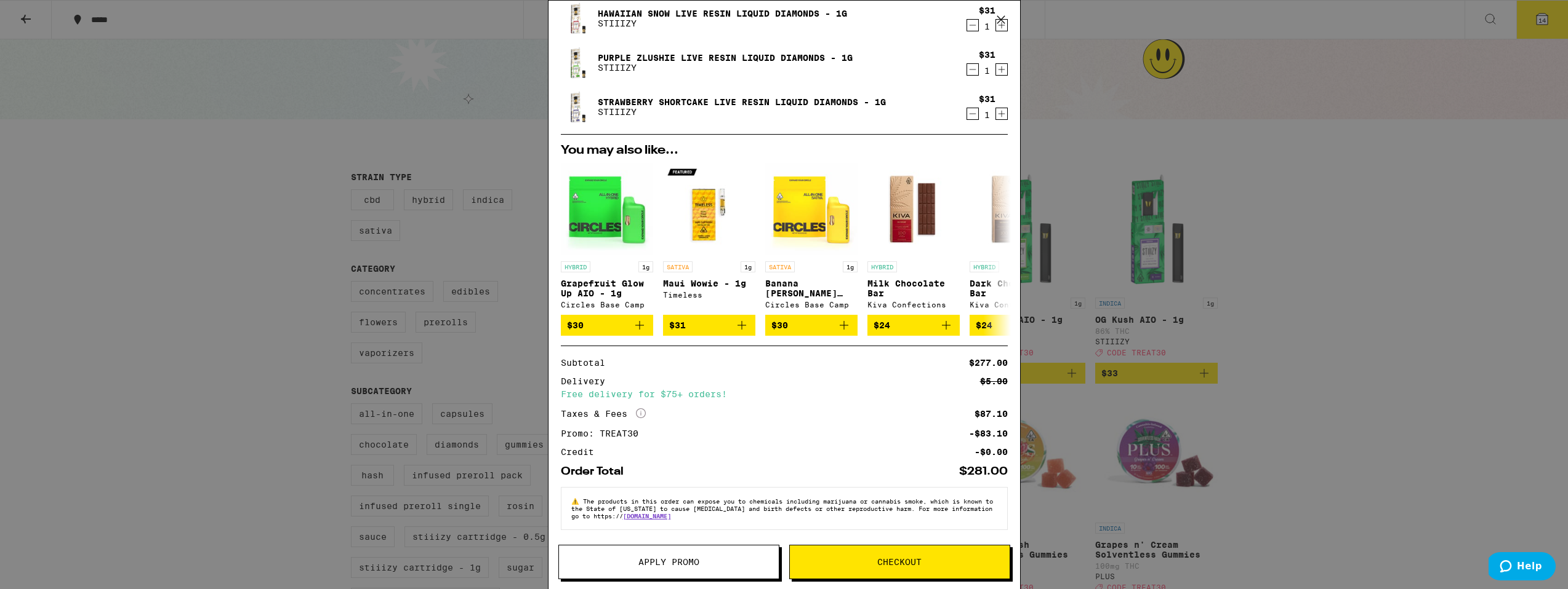
click at [216, 46] on div "Your Cart OG - Strawberry Cough - 1g STIIIZY $28 1 OG - Premium Jack - 1g STIII…" at bounding box center [784, 294] width 1568 height 589
